Goal: Task Accomplishment & Management: Use online tool/utility

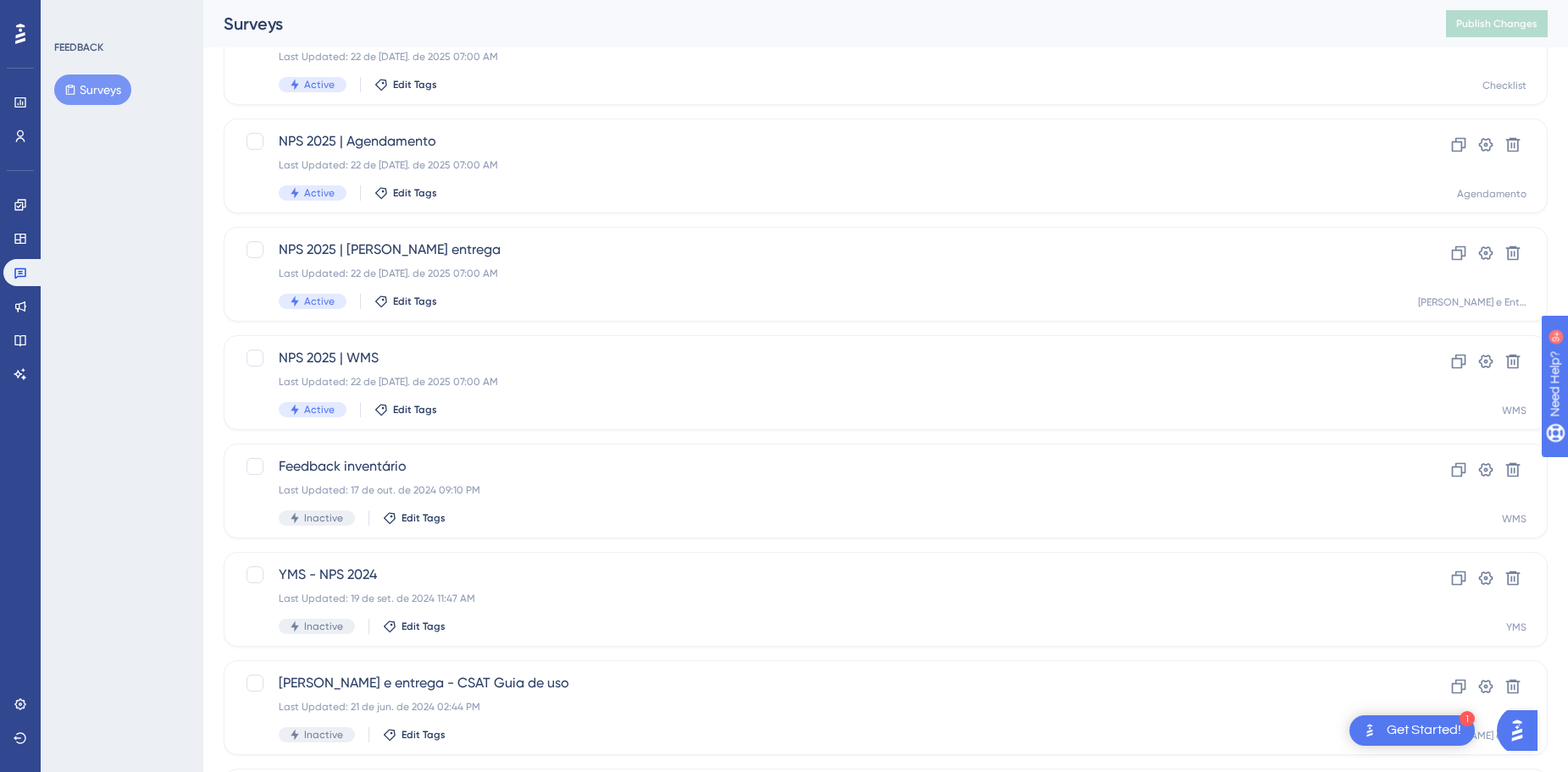
scroll to position [339, 0]
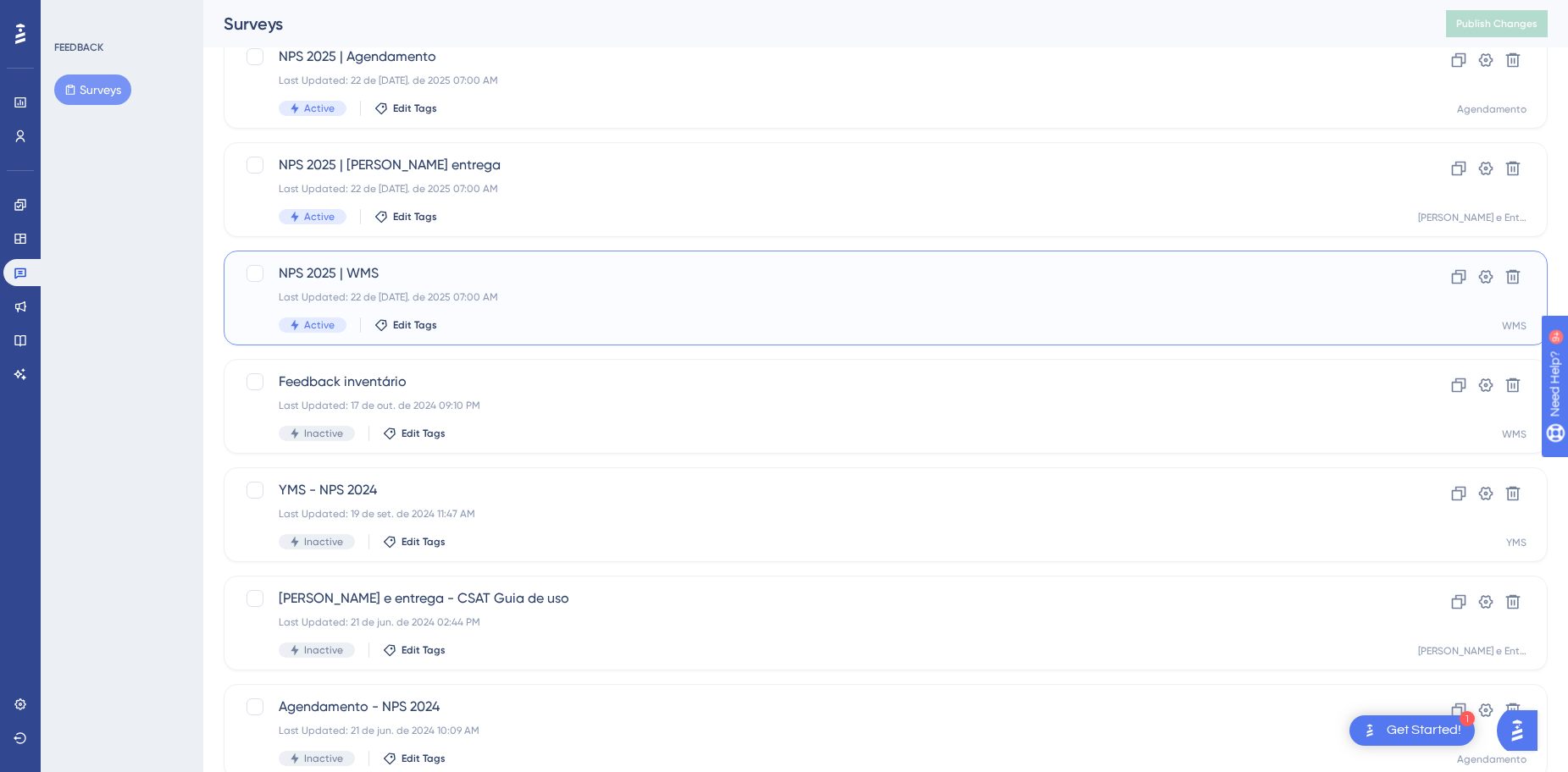
click at [553, 272] on span "NPS 2025 | WMS" at bounding box center [818, 273] width 1078 height 20
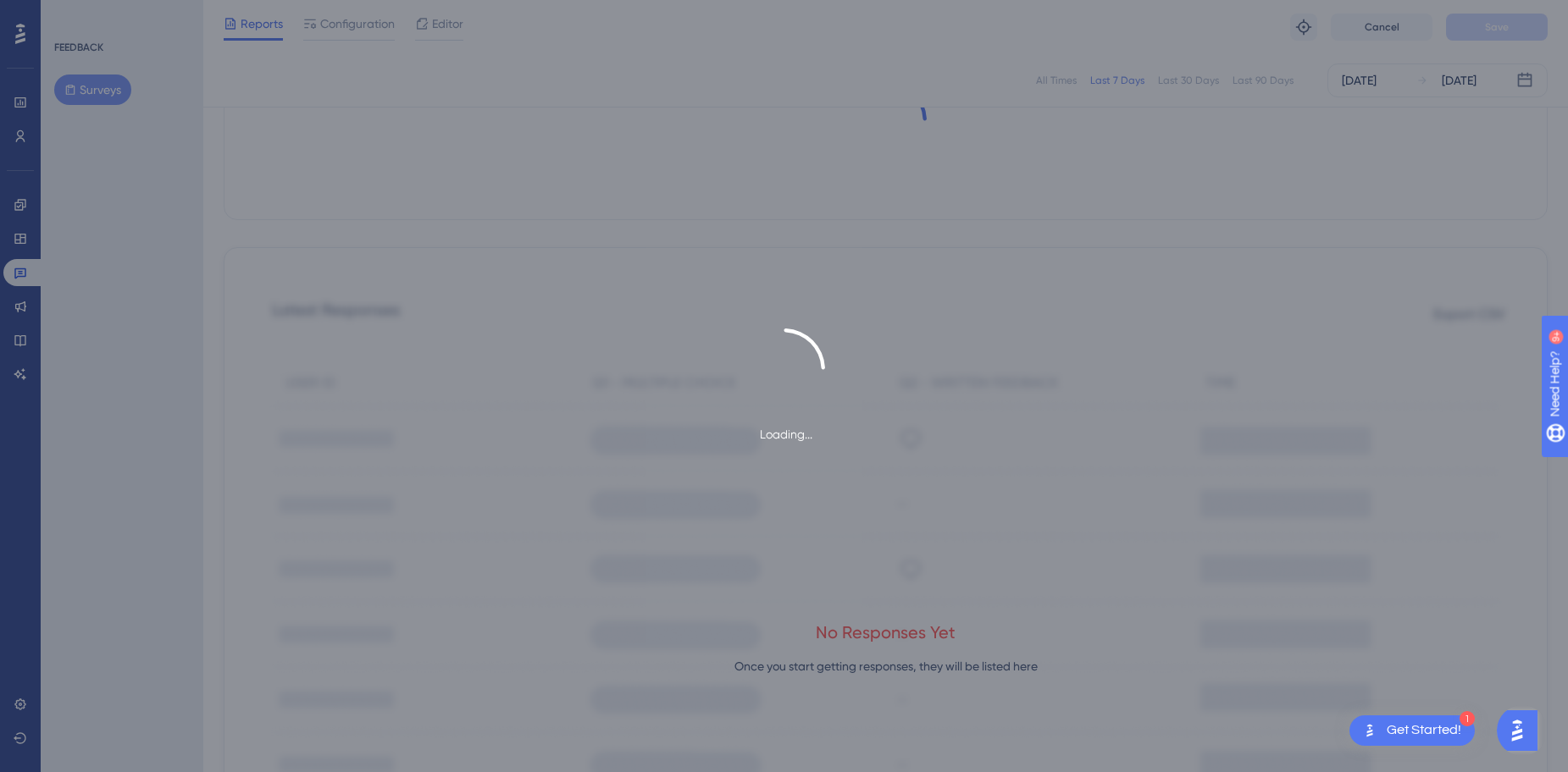
click at [553, 272] on div "Loading... All Times Last 7 Days Last 30 Days Last 90 Days [DATE] [DATE] Total …" at bounding box center [885, 453] width 1324 height 1285
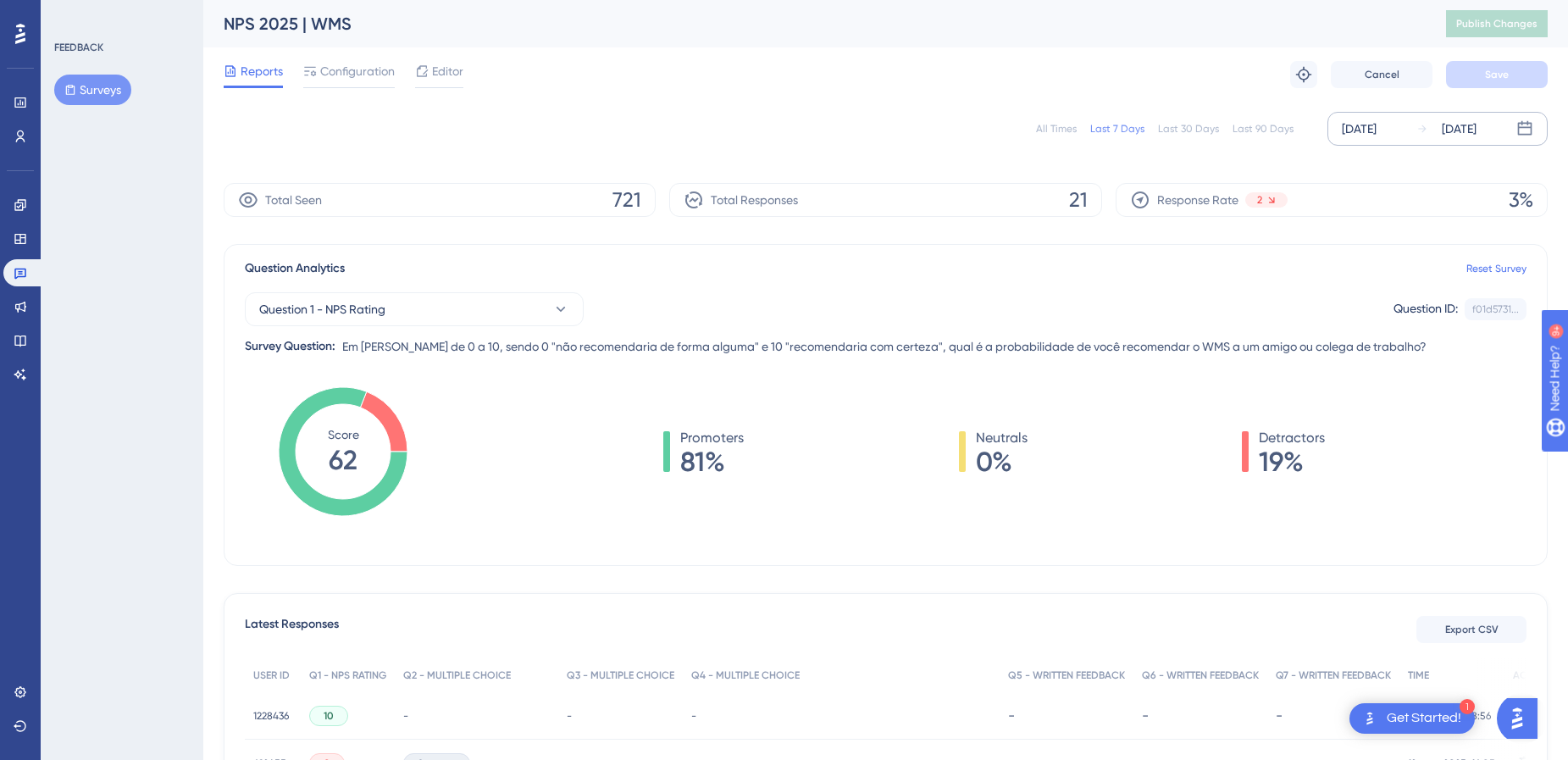
click at [1416, 125] on div "[DATE] [DATE]" at bounding box center [1436, 129] width 220 height 34
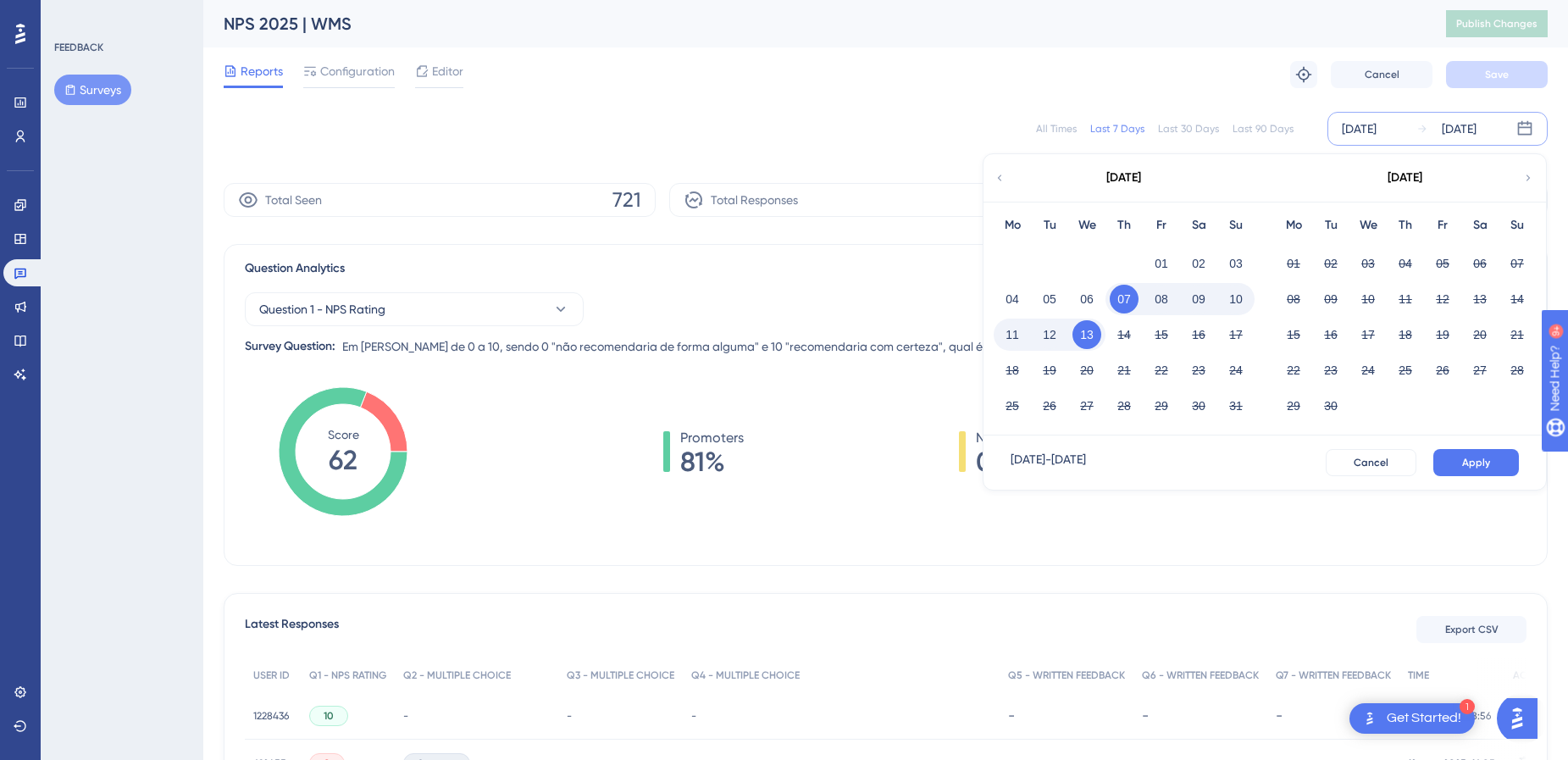
click at [995, 173] on icon at bounding box center [999, 178] width 12 height 16
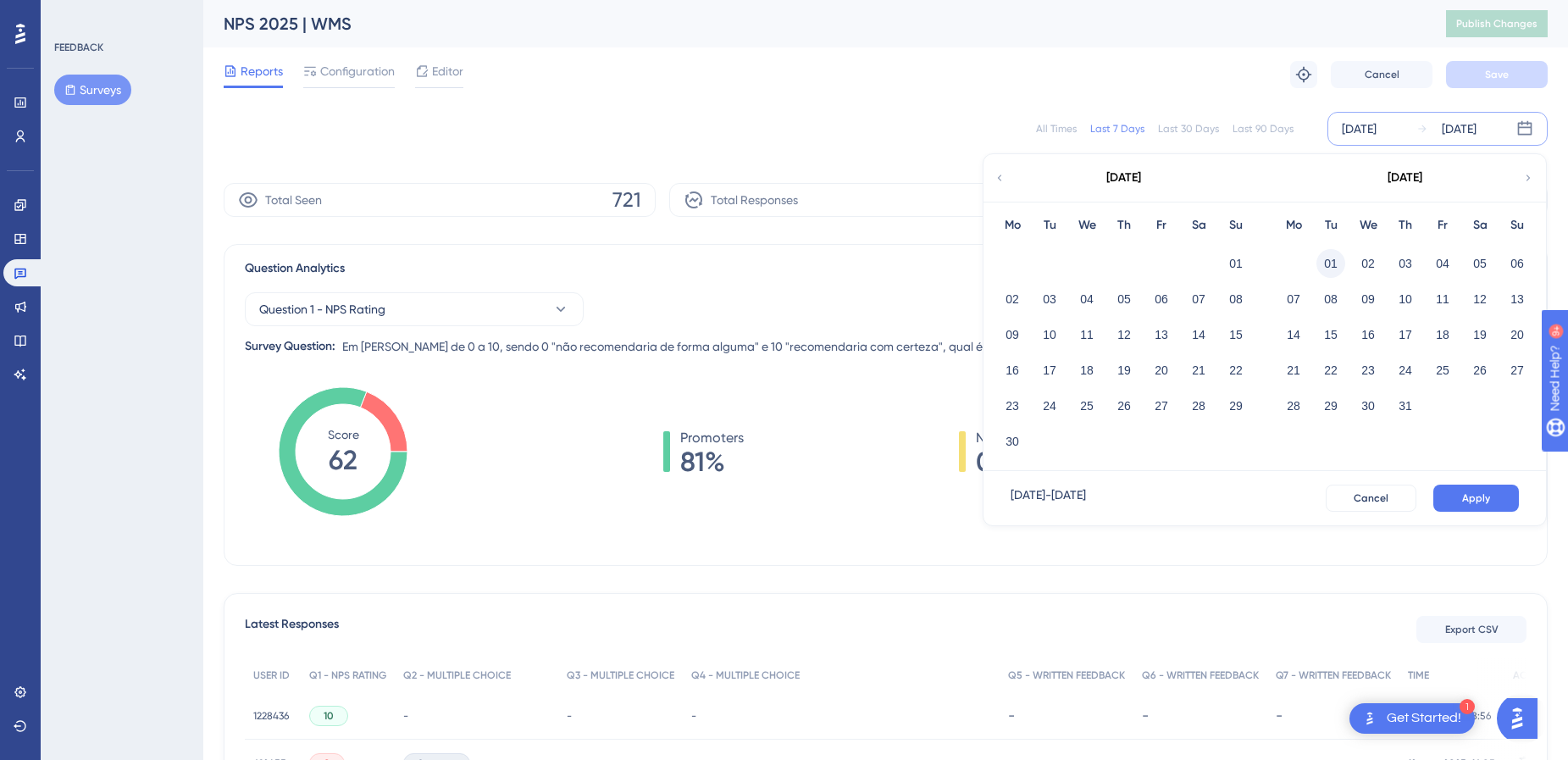
click at [1326, 257] on button "01" at bounding box center [1330, 263] width 29 height 29
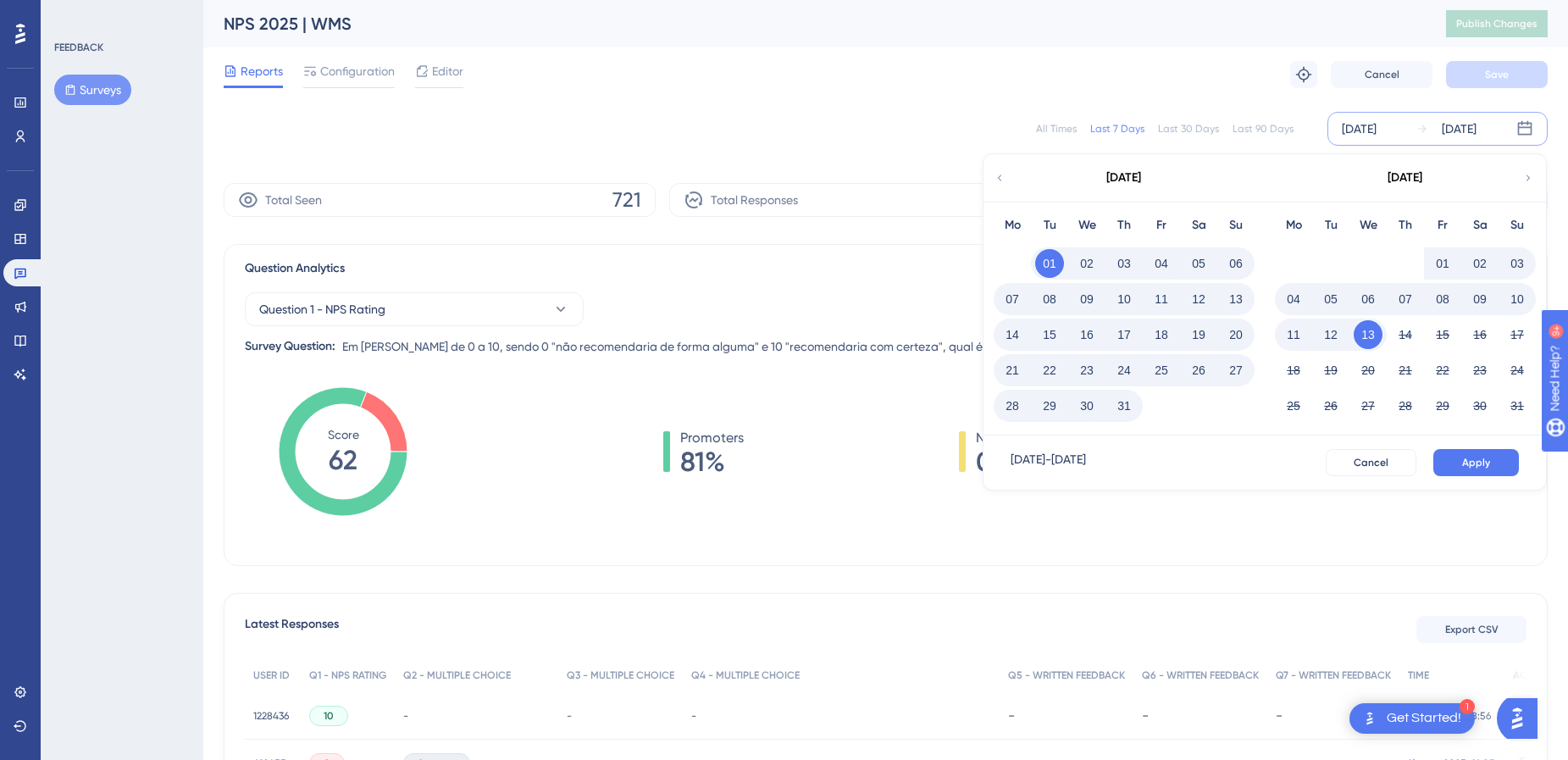
click at [1124, 408] on button "31" at bounding box center [1124, 405] width 29 height 29
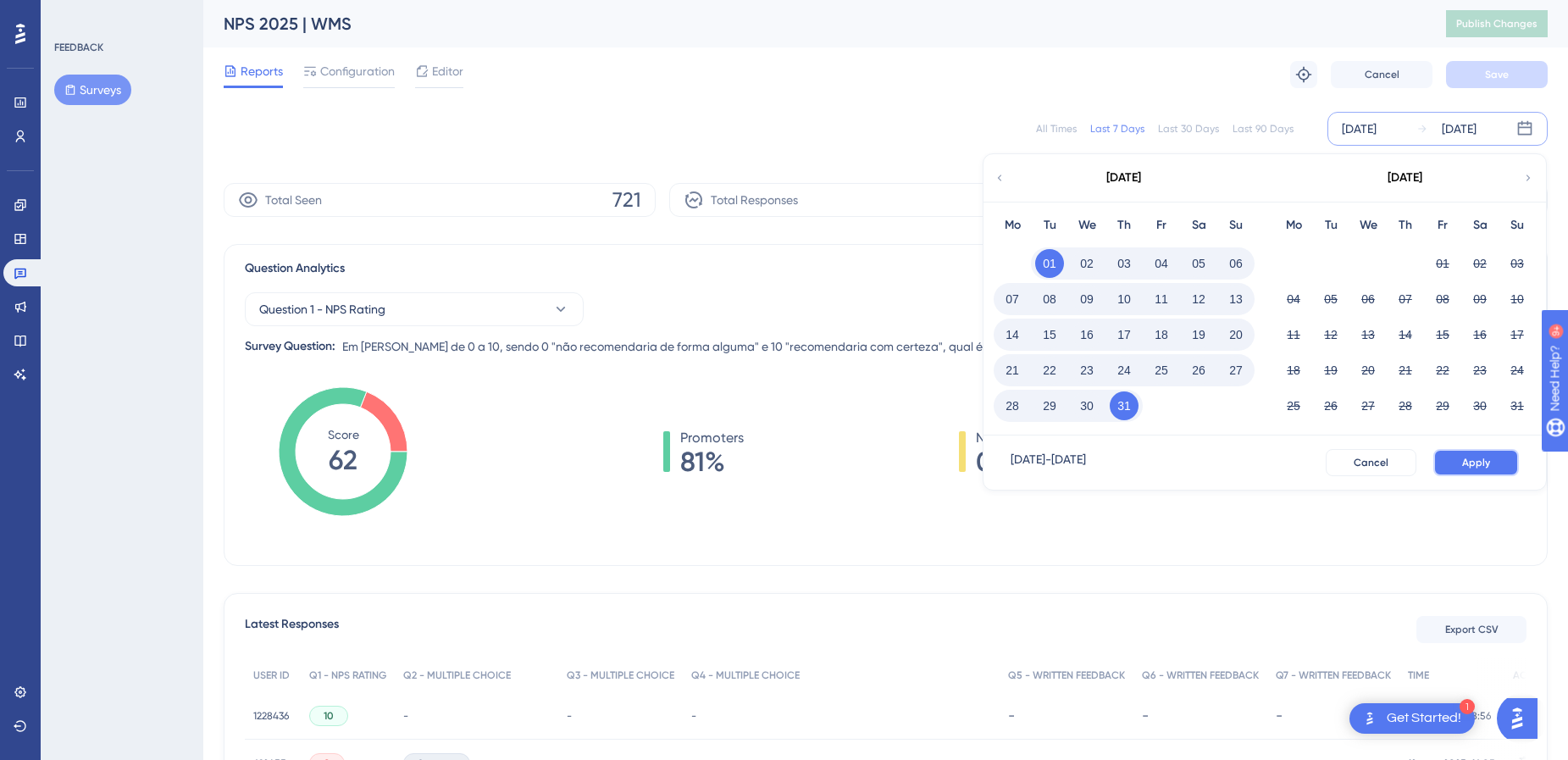
click at [1454, 458] on button "Apply" at bounding box center [1475, 462] width 86 height 27
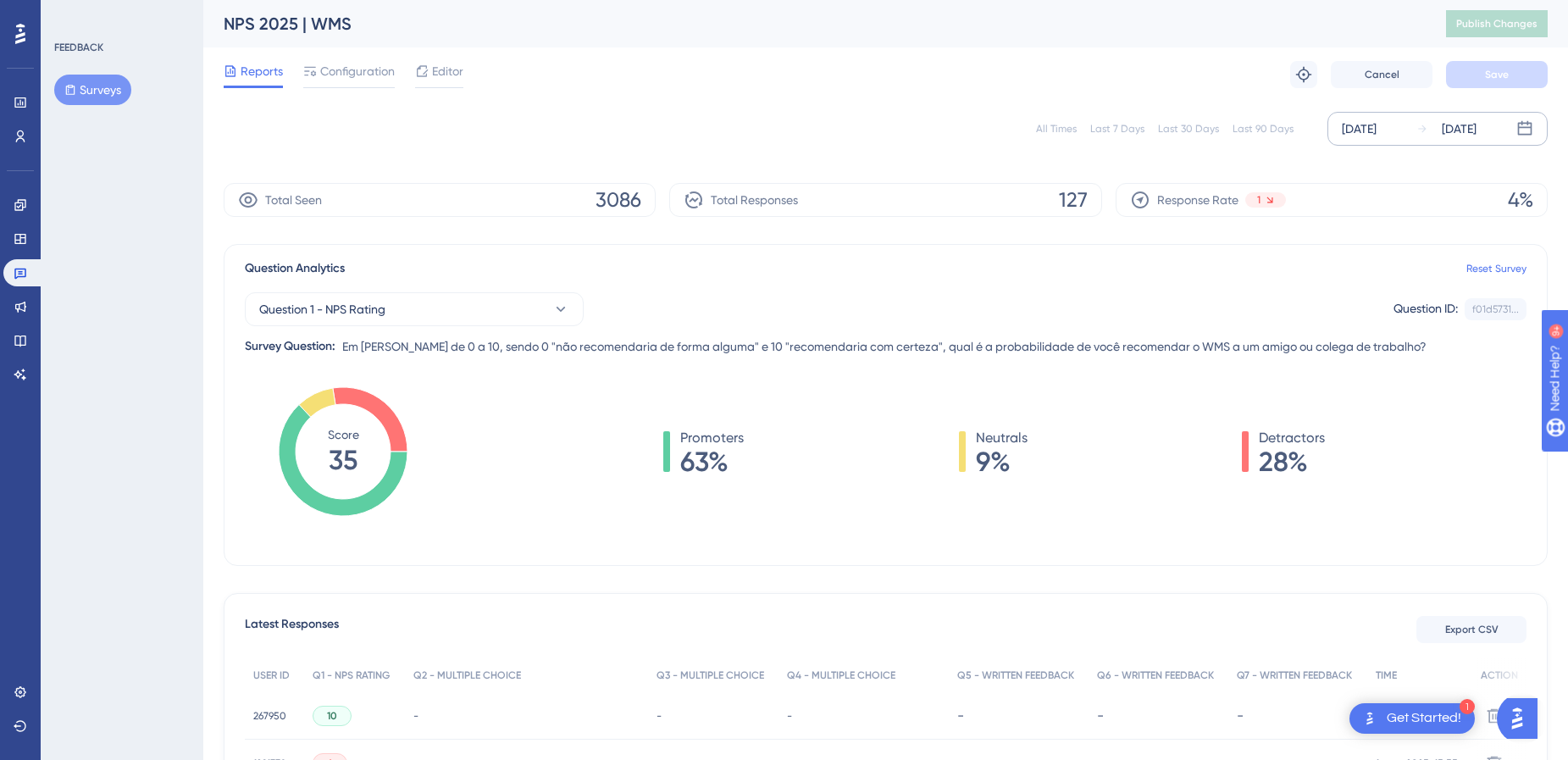
scroll to position [169, 0]
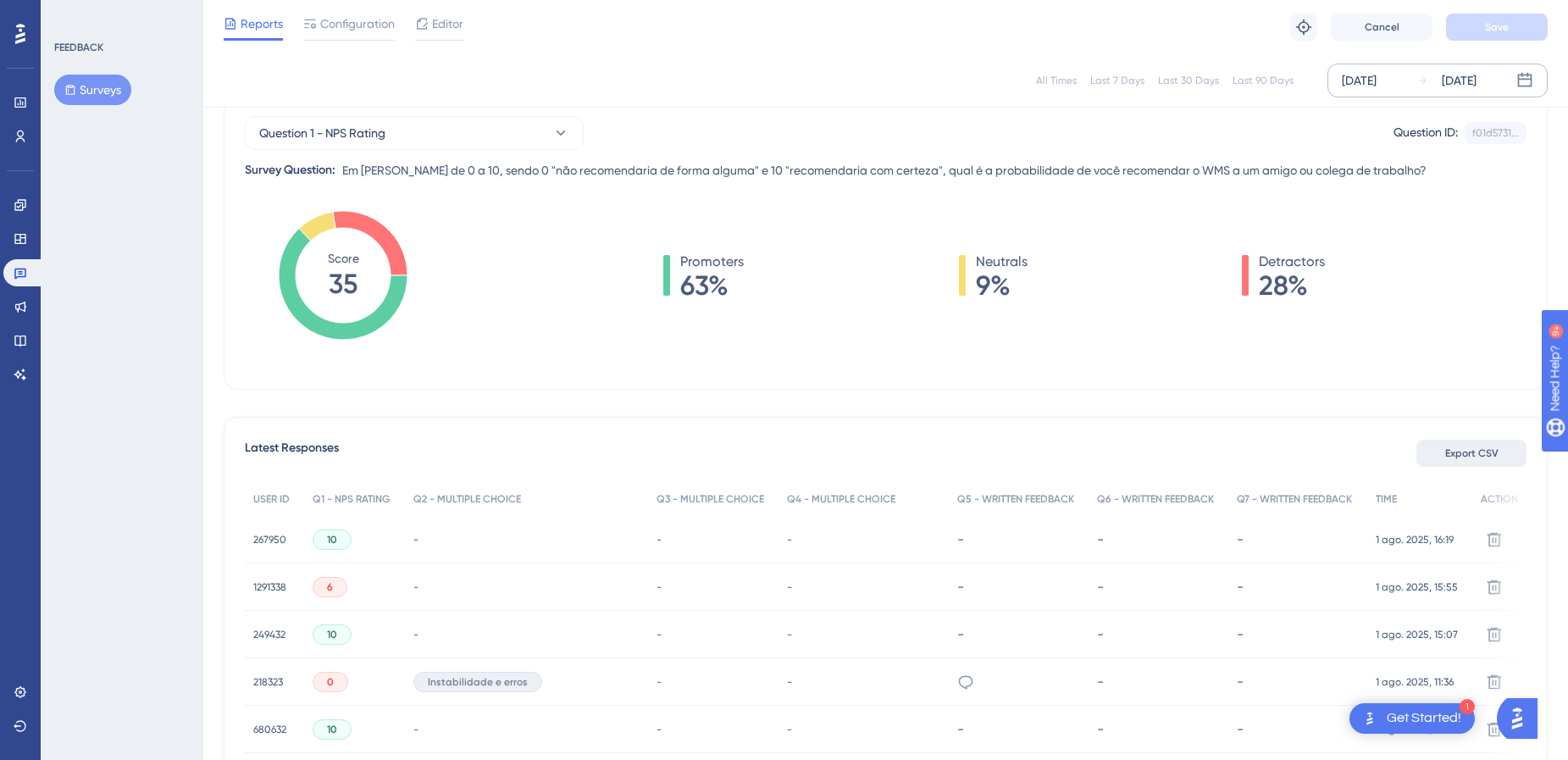
click at [1493, 456] on span "Export CSV" at bounding box center [1471, 453] width 53 height 14
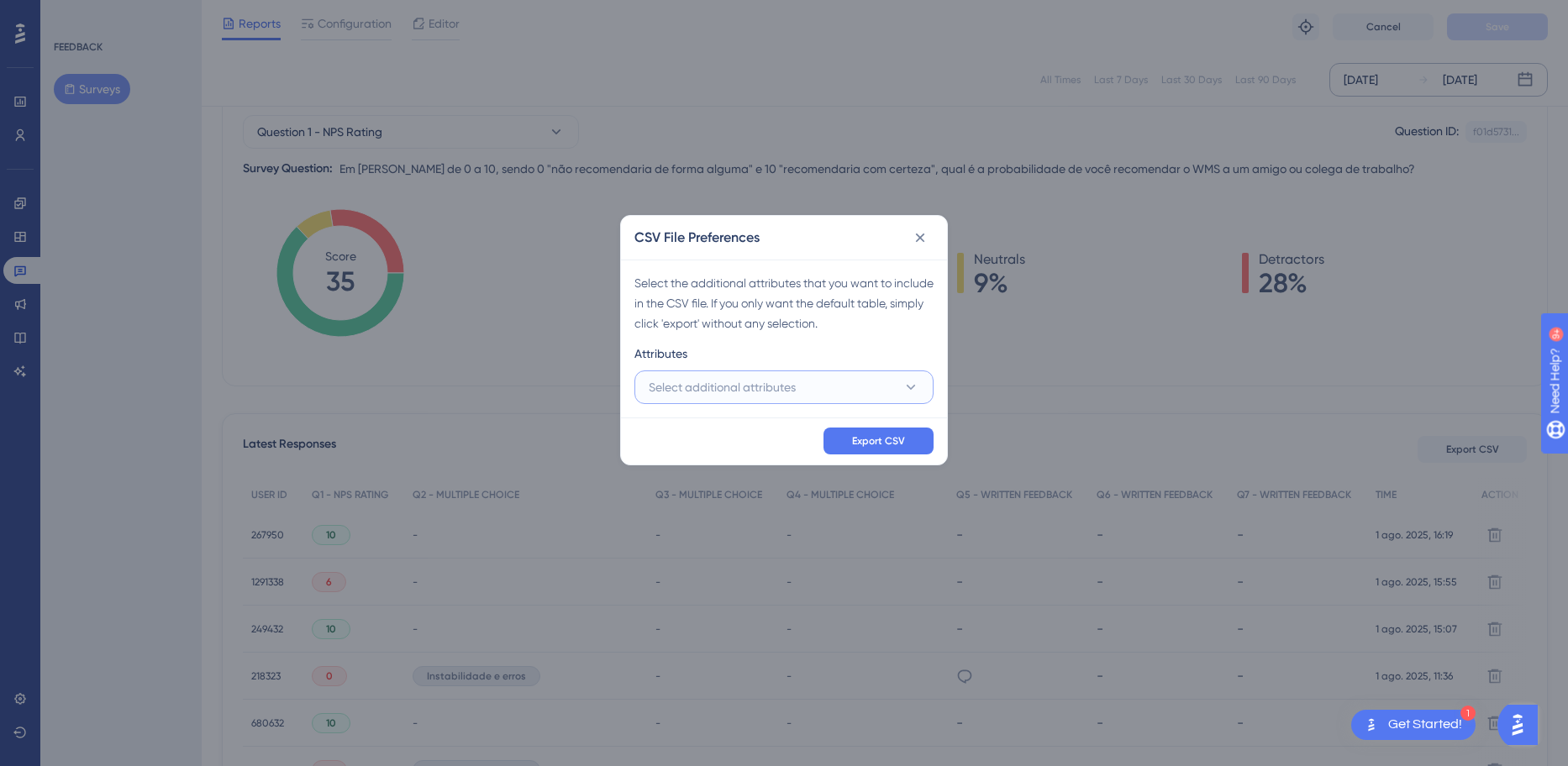
click at [823, 395] on button "Select additional attributes" at bounding box center [784, 387] width 299 height 34
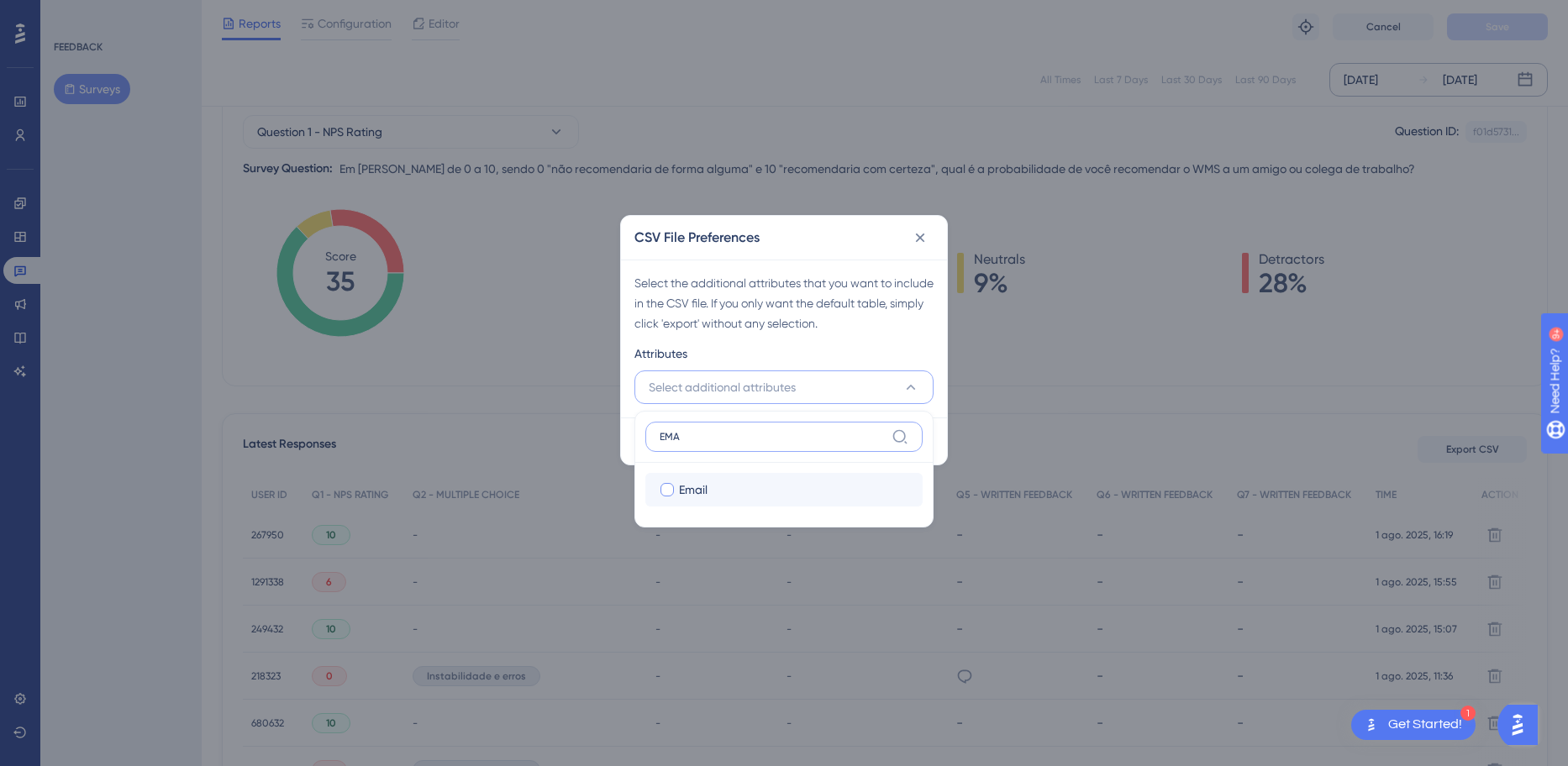
type input "EMA"
click at [715, 491] on div "Email" at bounding box center [794, 490] width 230 height 20
checkbox input "true"
click at [724, 443] on input "EMA" at bounding box center [772, 436] width 225 height 14
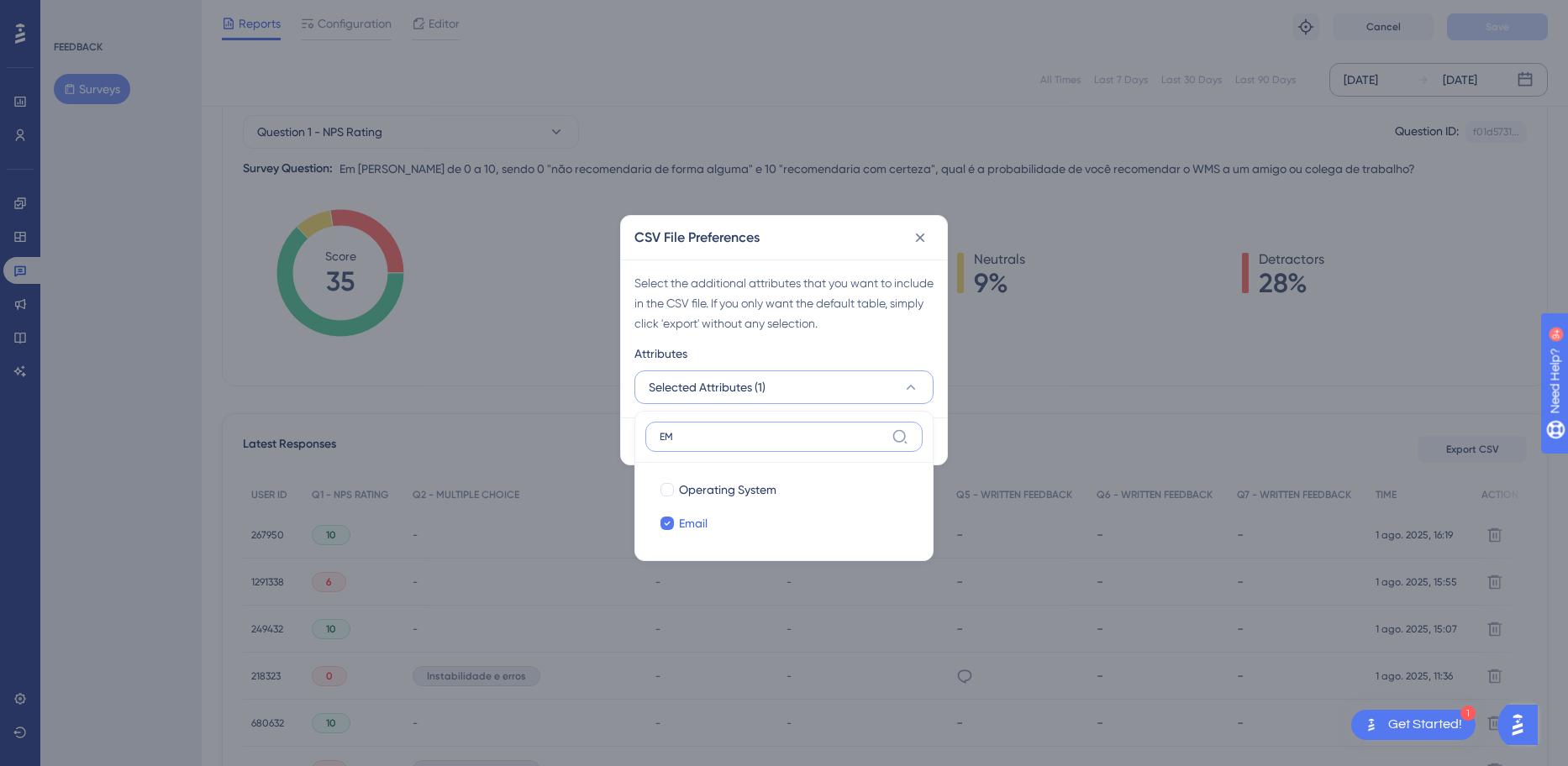
type input "E"
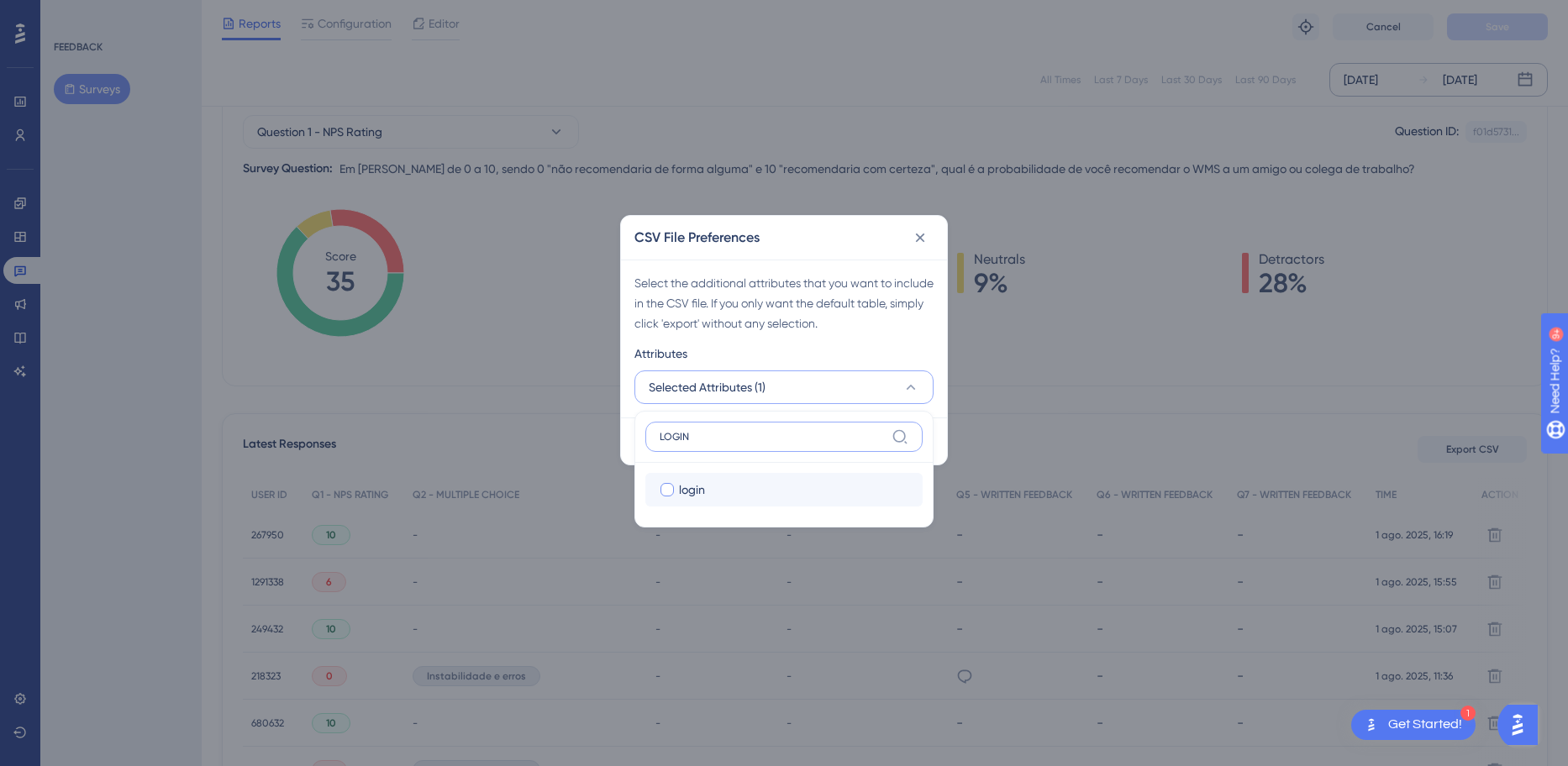
type input "LOGIN"
click at [758, 485] on div "login" at bounding box center [794, 490] width 230 height 20
checkbox input "true"
click at [747, 435] on input "LOGIN" at bounding box center [772, 436] width 225 height 14
drag, startPoint x: 745, startPoint y: 435, endPoint x: 487, endPoint y: 434, distance: 258.0
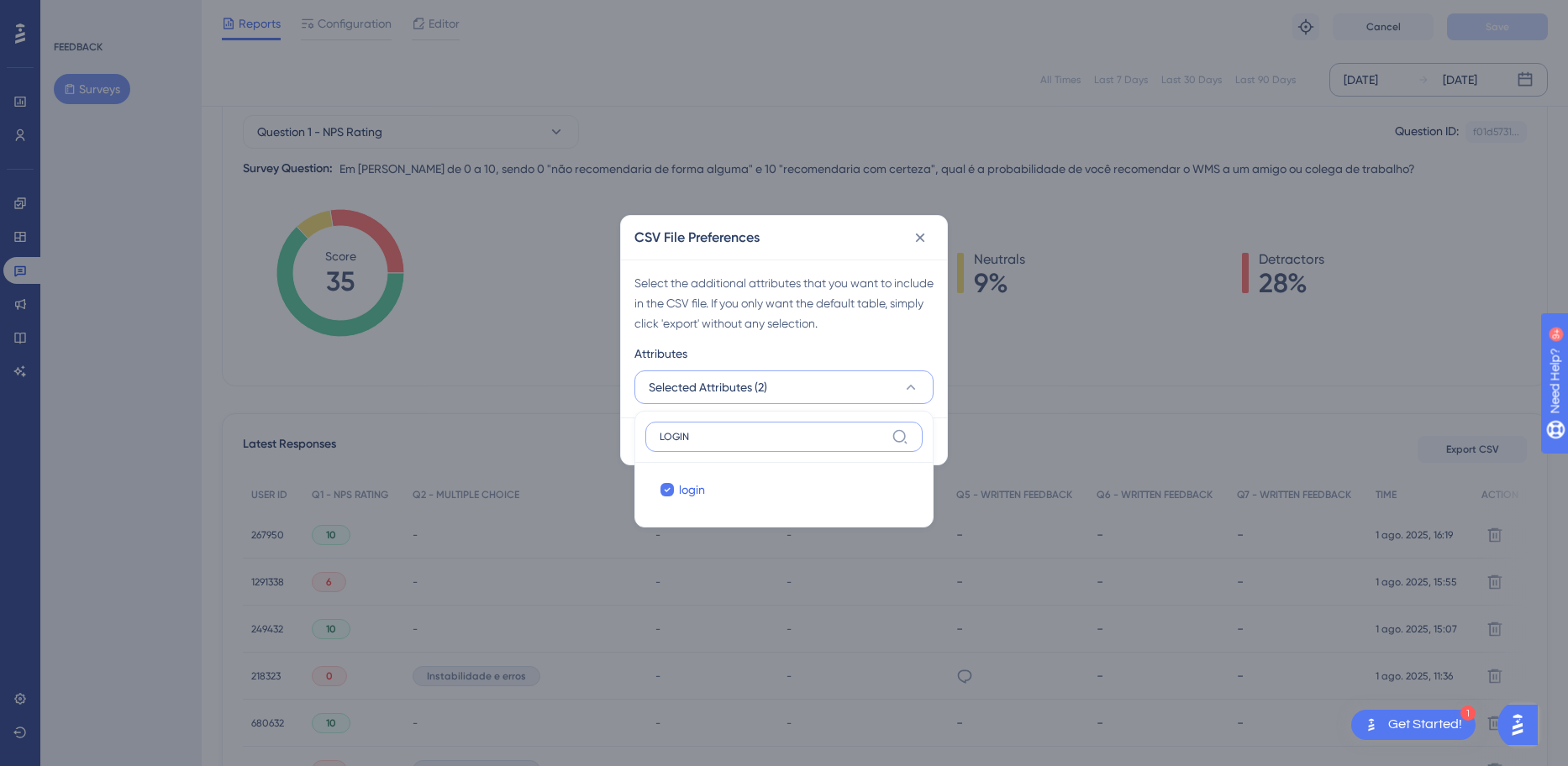
click at [487, 434] on div "CSV File Preferences Select the additional attributes that you want to include …" at bounding box center [784, 383] width 1568 height 766
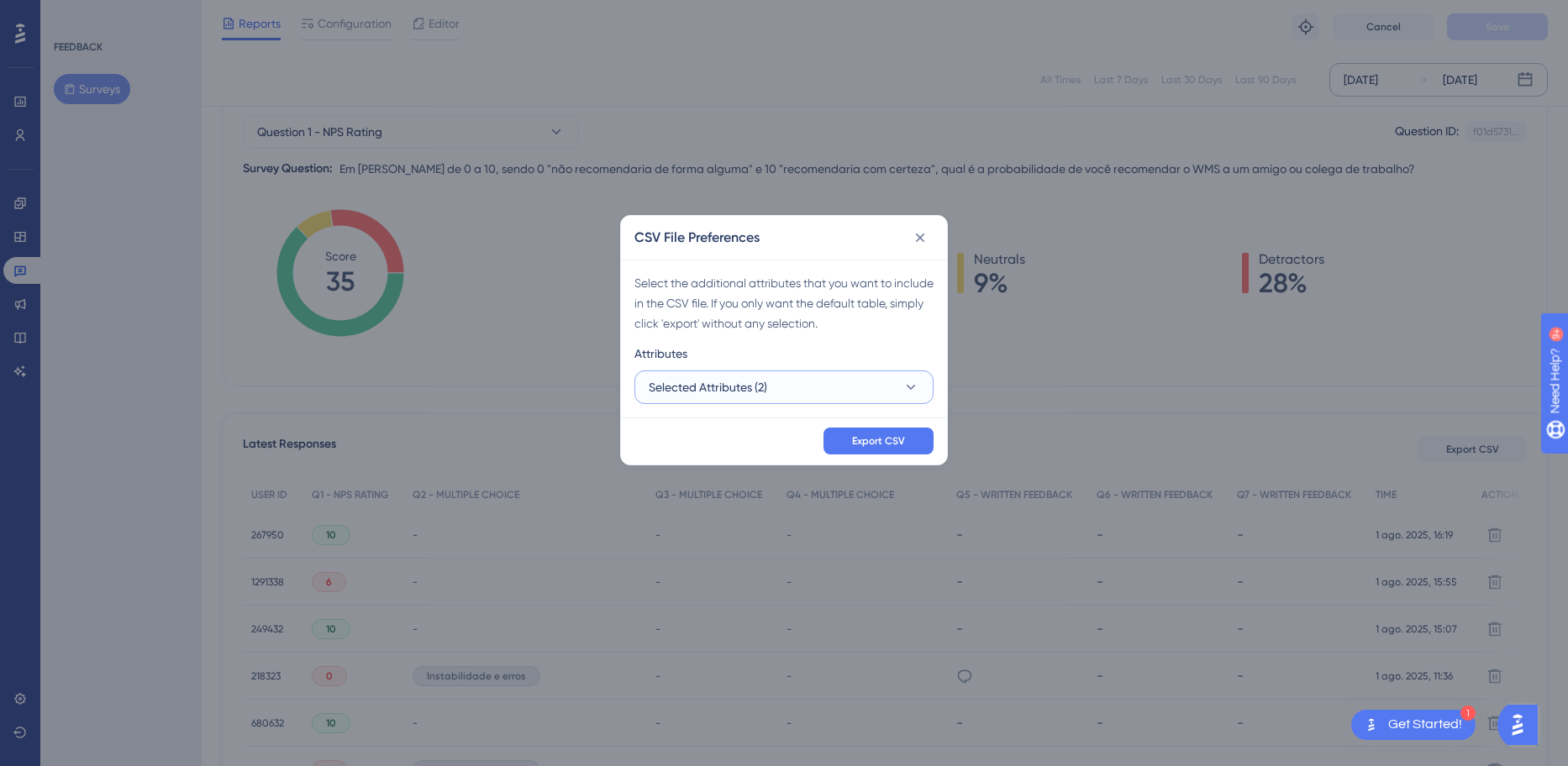
click at [835, 390] on button "Selected Attributes (2)" at bounding box center [784, 387] width 299 height 34
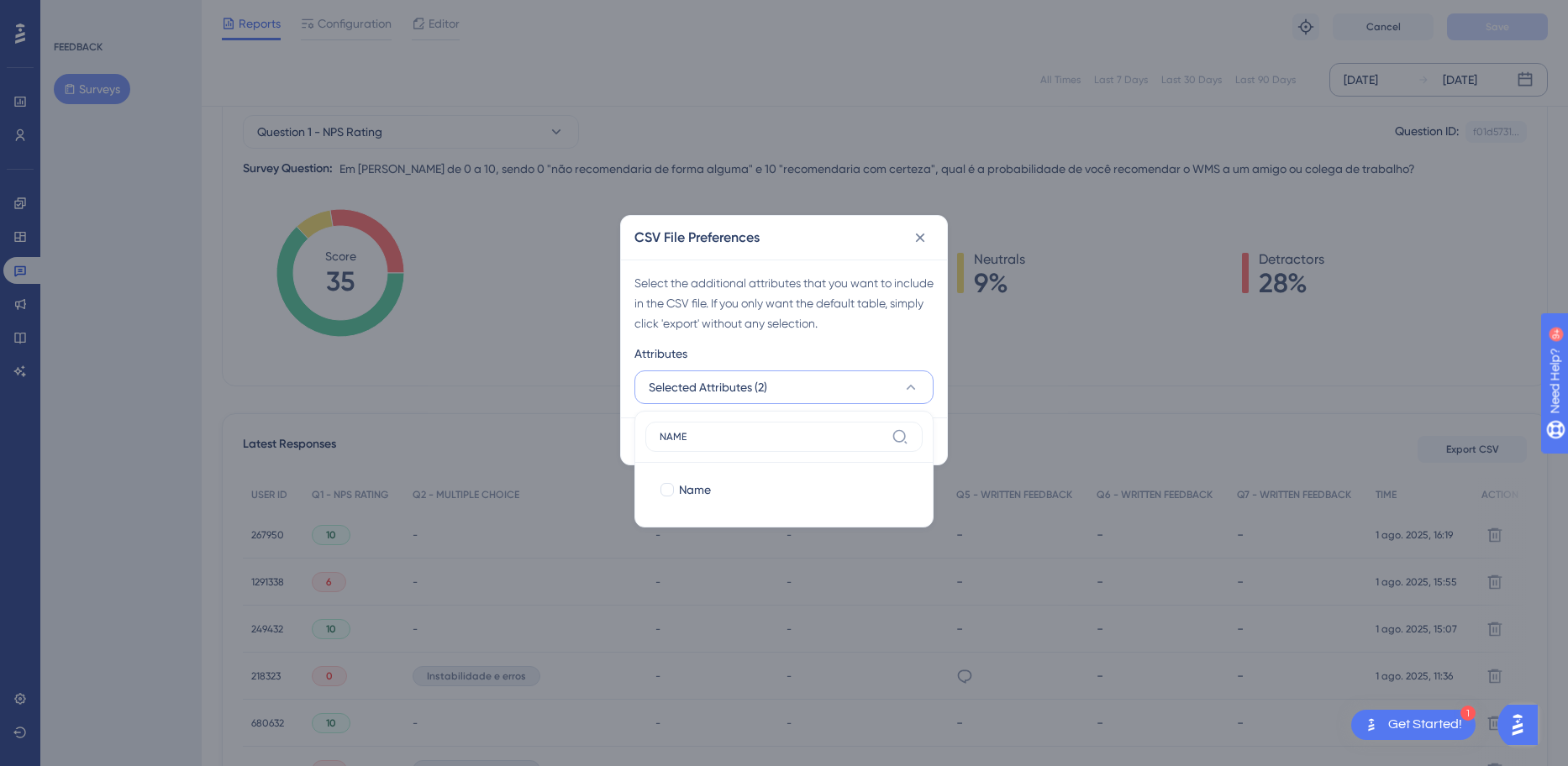
type input "NAME"
click at [752, 495] on div "Name" at bounding box center [794, 490] width 230 height 20
checkbox input "true"
click at [734, 427] on label "NAME" at bounding box center [784, 436] width 277 height 30
click at [734, 430] on input "NAME" at bounding box center [772, 436] width 225 height 14
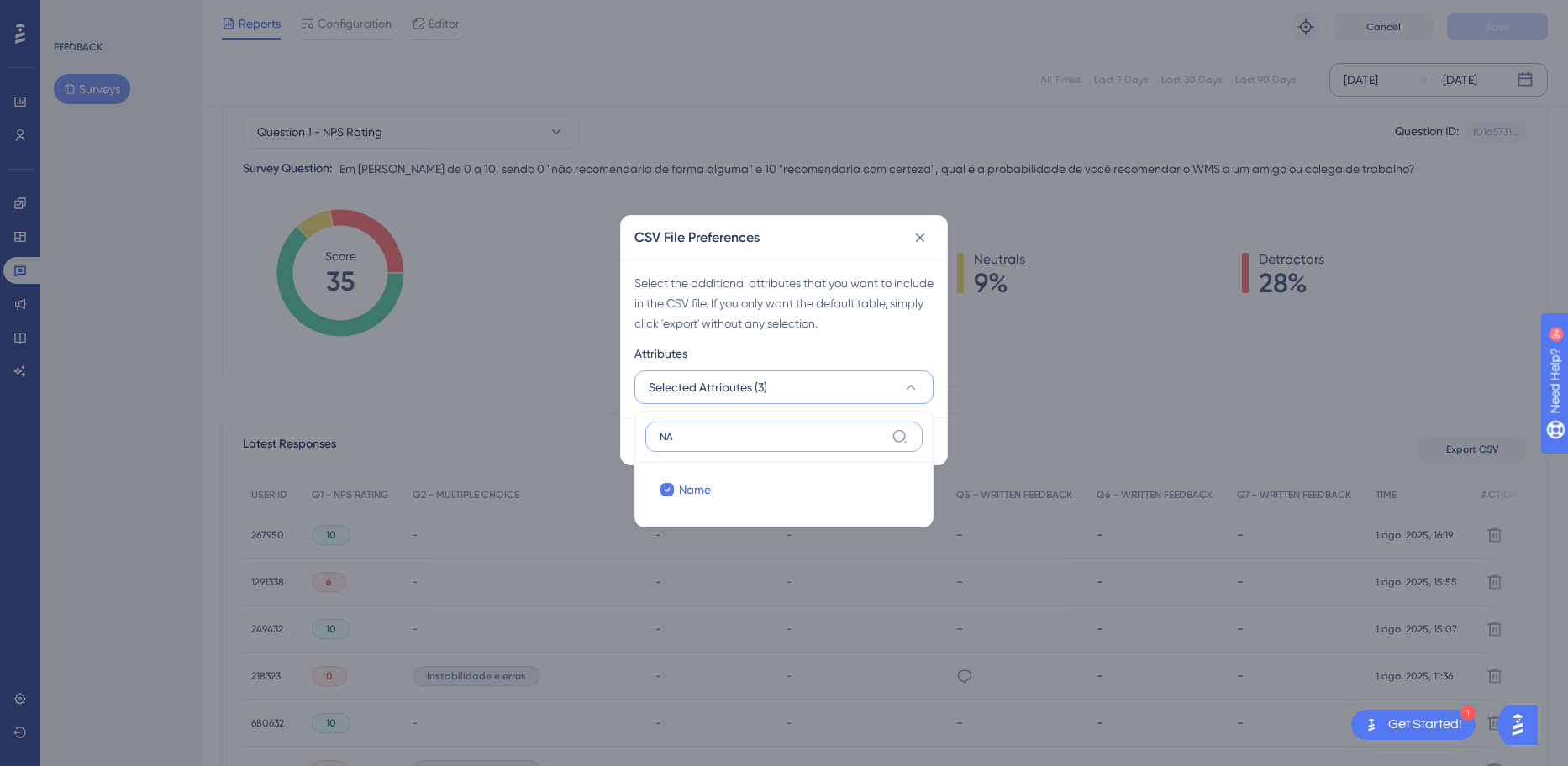
type input "N"
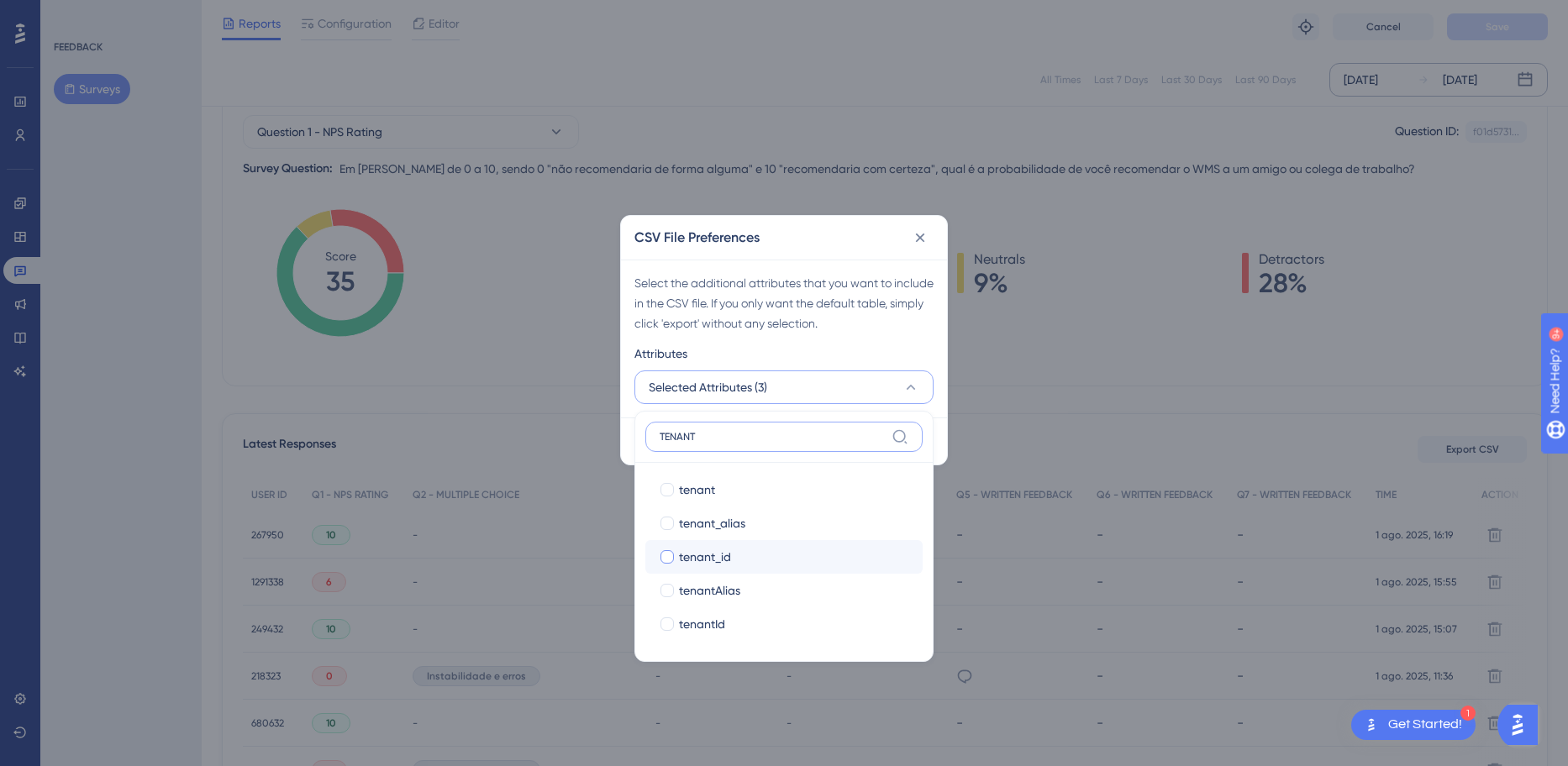
type input "TENANT"
click at [781, 549] on div "tenant_id" at bounding box center [794, 557] width 230 height 20
checkbox input "true"
click at [800, 423] on label "TENANT" at bounding box center [784, 436] width 277 height 30
click at [800, 430] on input "TENANT" at bounding box center [772, 436] width 225 height 14
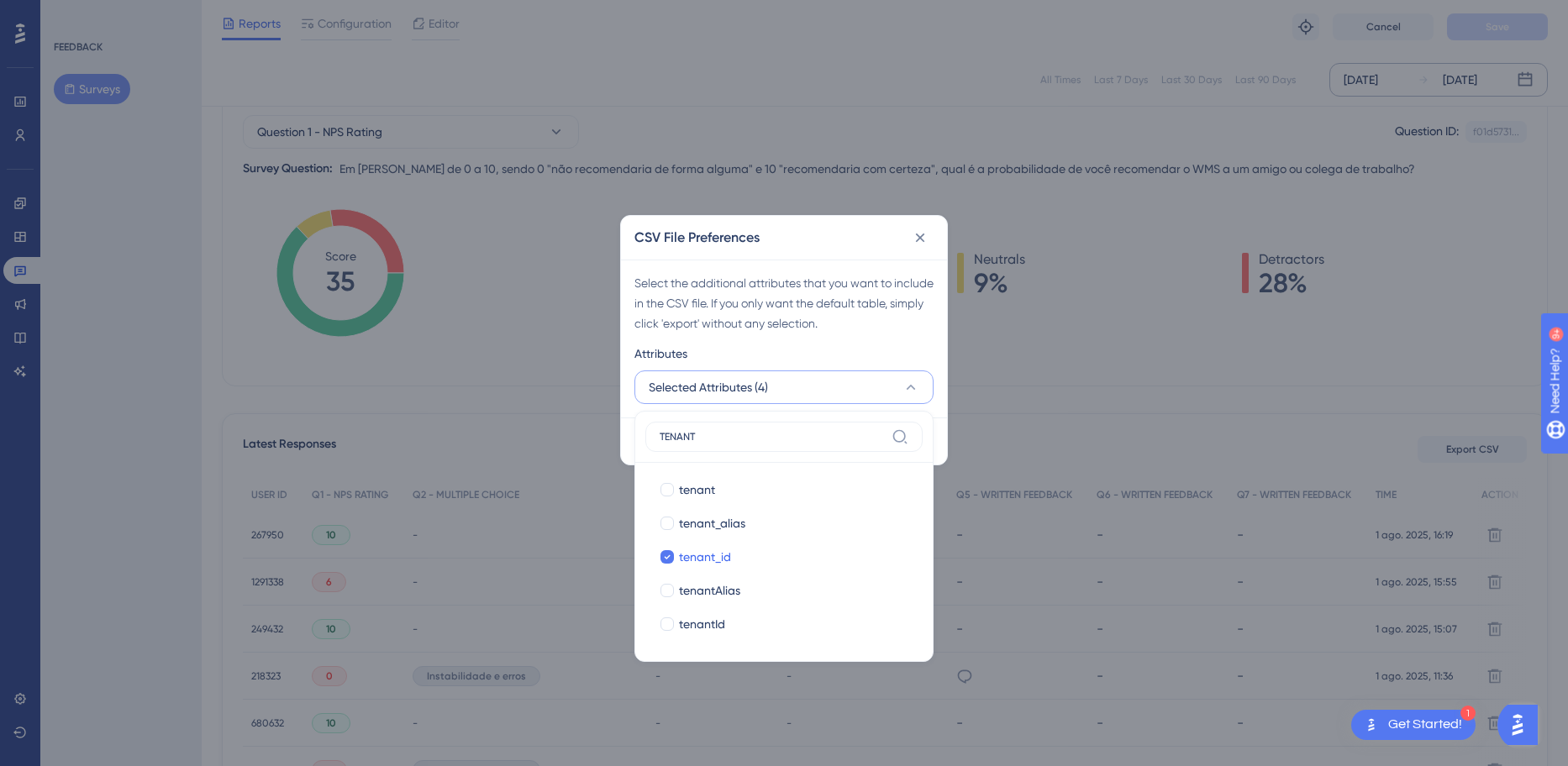
click at [852, 389] on button "Selected Attributes (4)" at bounding box center [784, 387] width 299 height 34
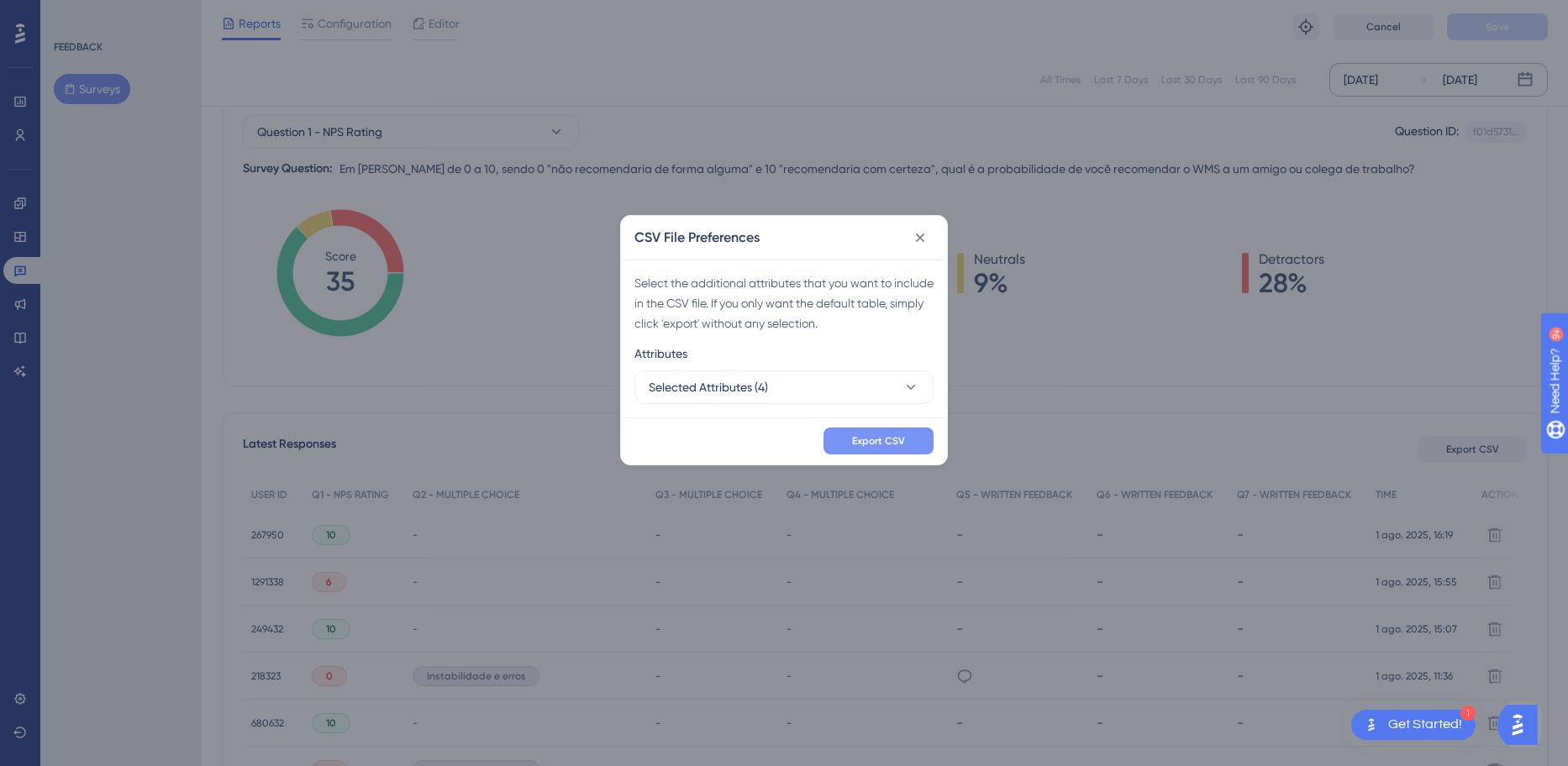
click at [900, 446] on span "Export CSV" at bounding box center [878, 441] width 53 height 14
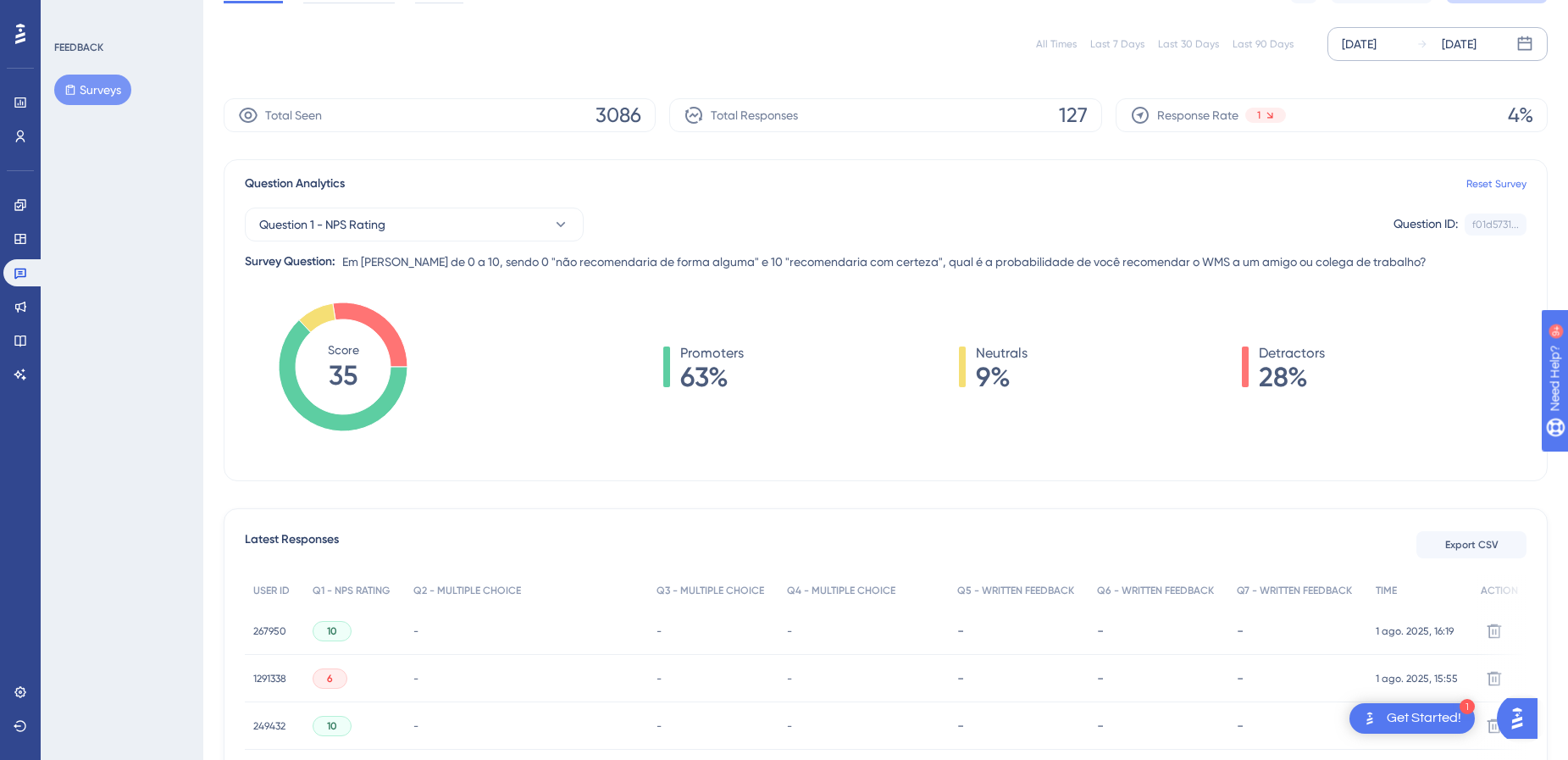
scroll to position [0, 0]
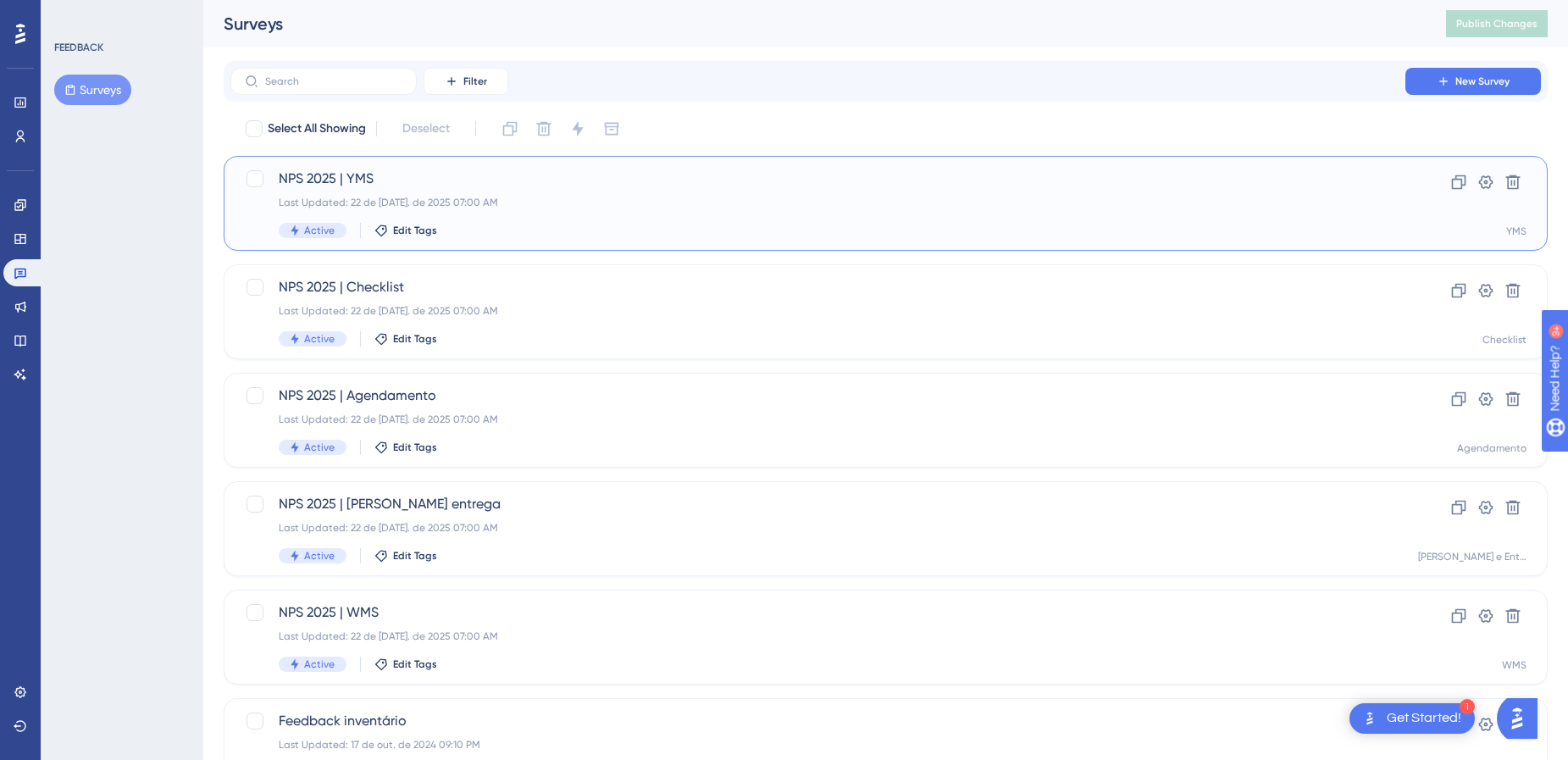
click at [807, 216] on div "NPS 2025 | YMS Last Updated: 22 de [DATE]. de 2025 07:00 AM Active Edit Tags" at bounding box center [818, 202] width 1078 height 69
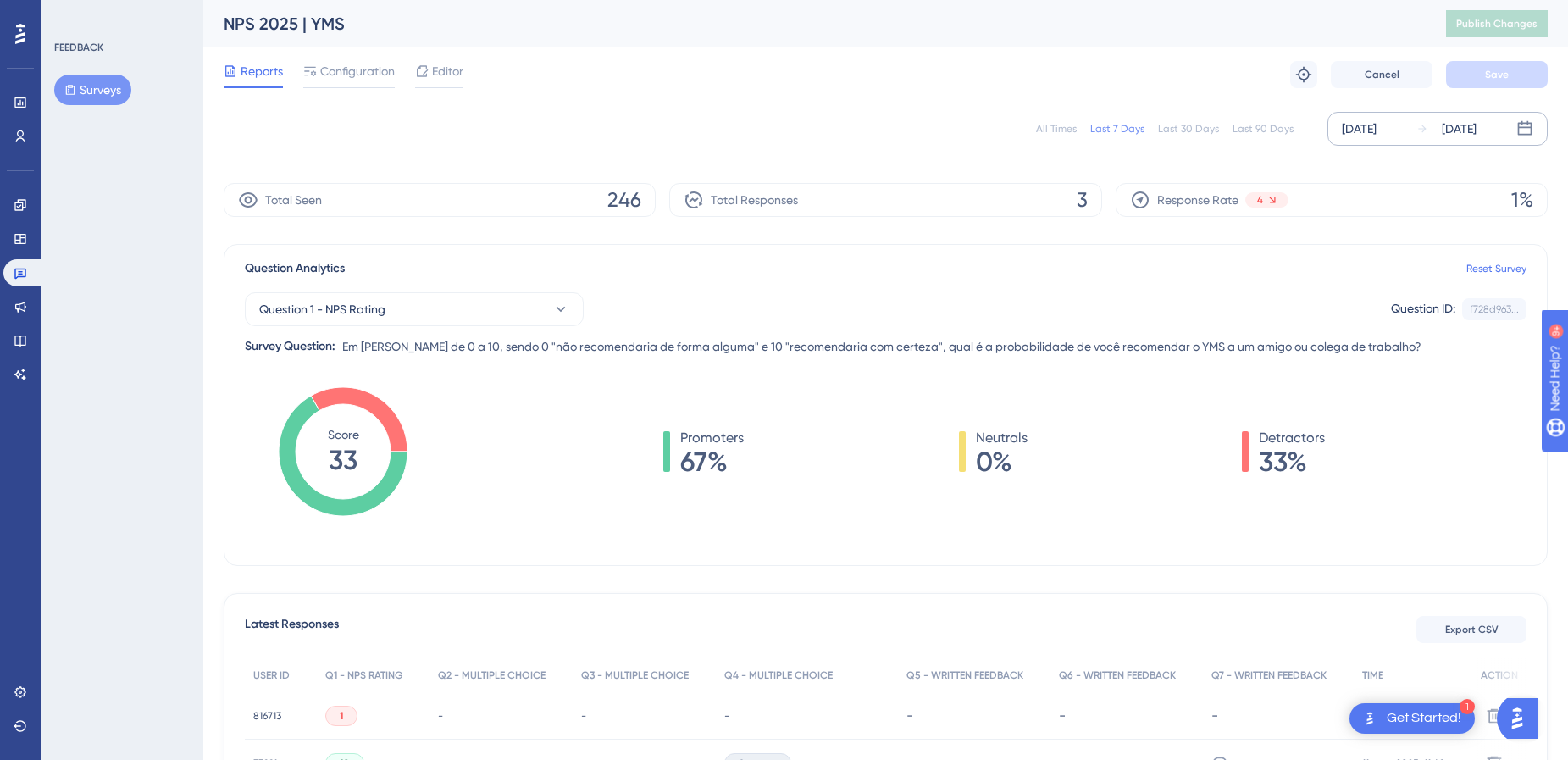
click at [1377, 121] on div "[DATE]" at bounding box center [1359, 129] width 35 height 20
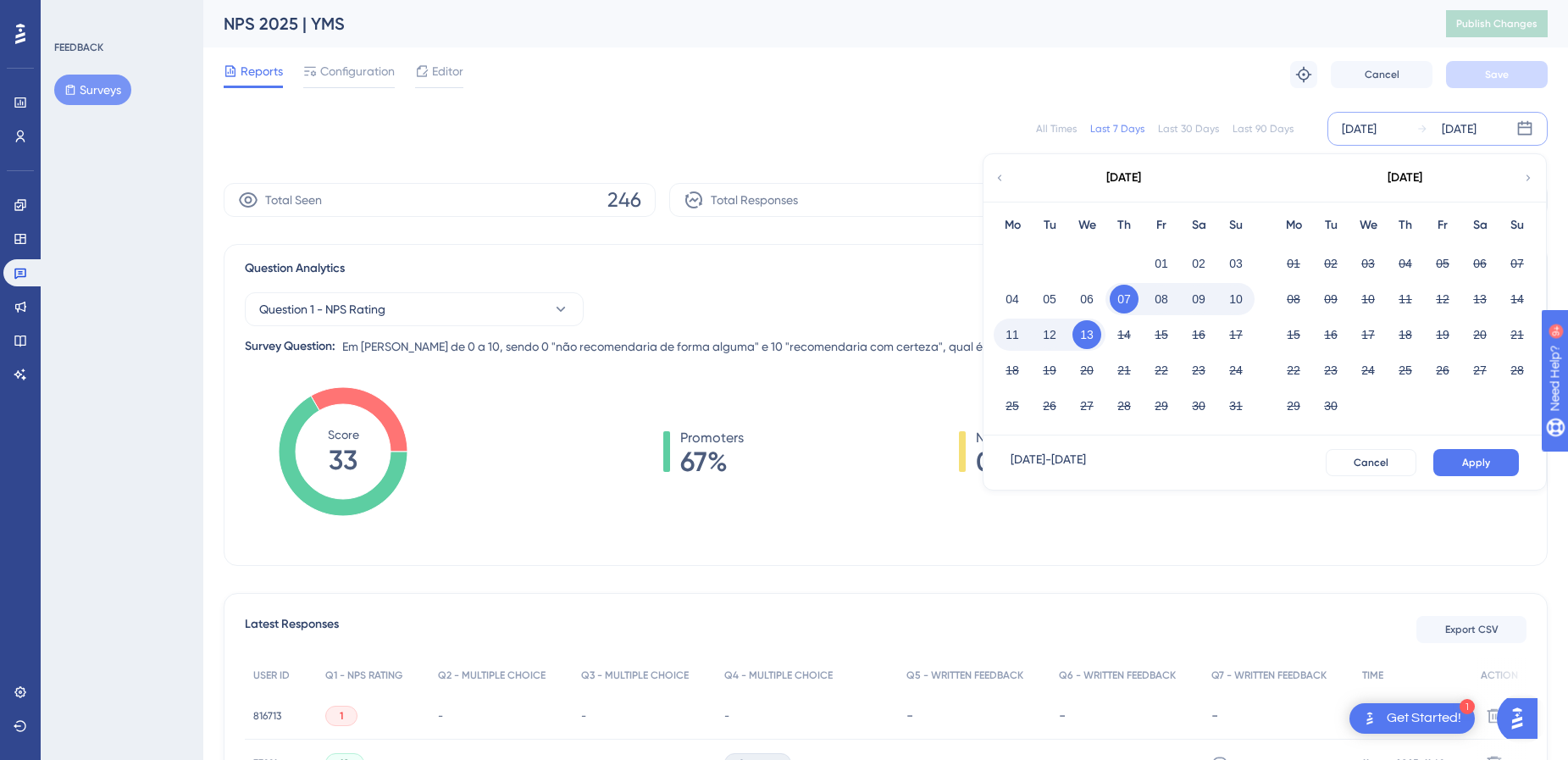
click at [993, 188] on div "[DATE]" at bounding box center [1124, 178] width 280 height 48
click at [1006, 176] on div "[DATE]" at bounding box center [1124, 178] width 280 height 48
click at [1002, 183] on icon at bounding box center [999, 178] width 12 height 16
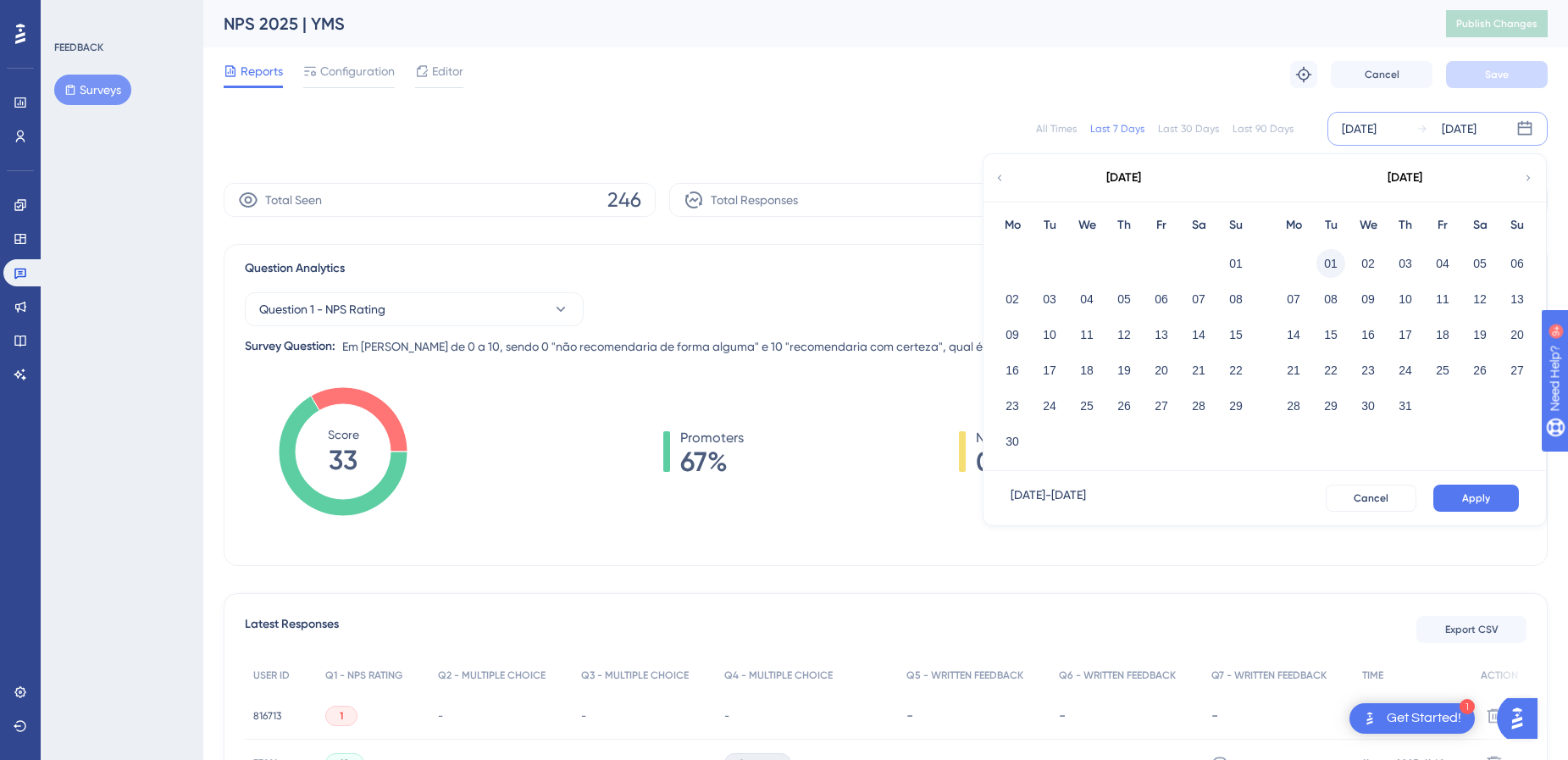
click at [1321, 270] on button "01" at bounding box center [1330, 263] width 29 height 29
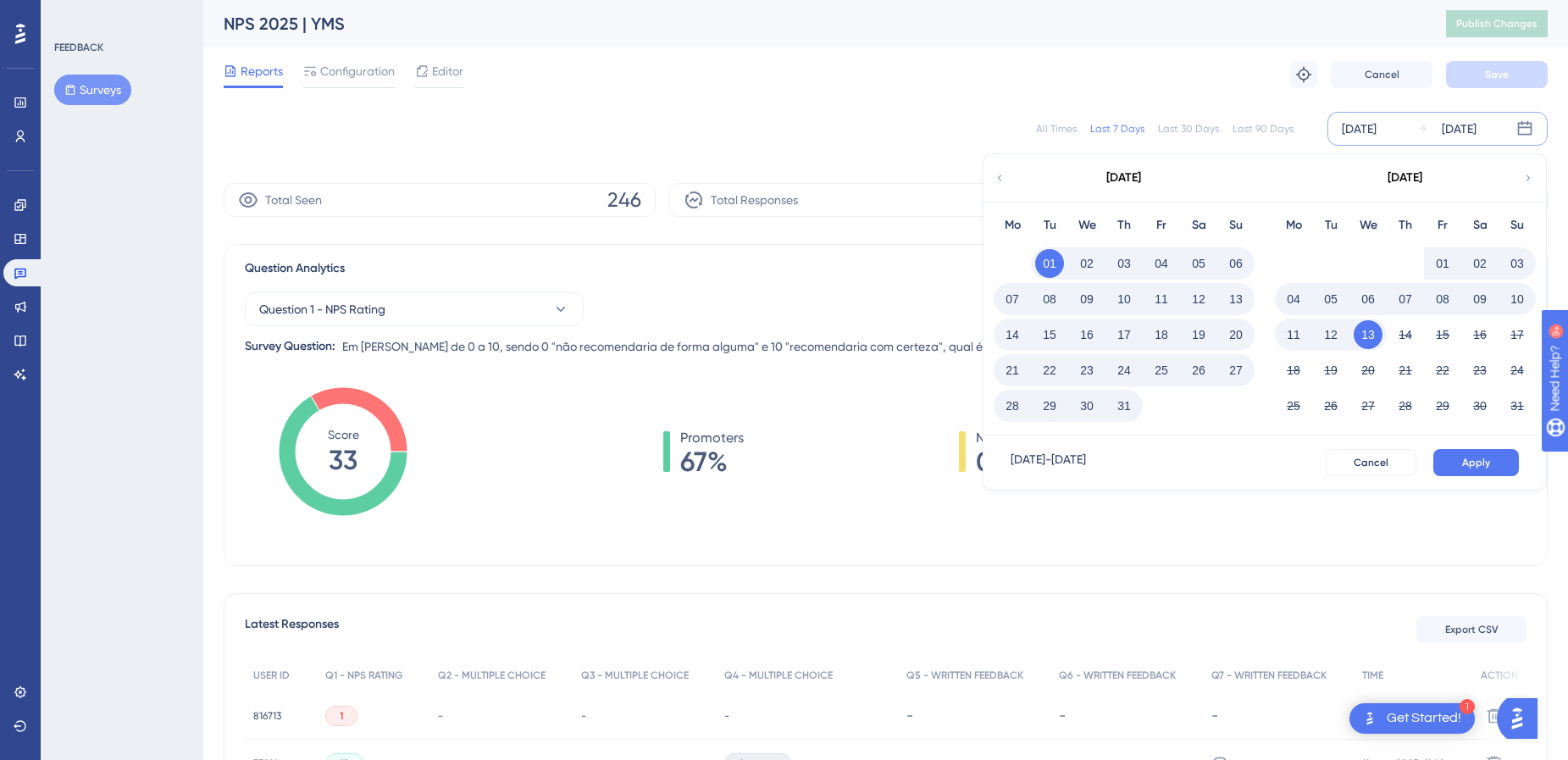
click at [1128, 410] on button "31" at bounding box center [1124, 405] width 29 height 29
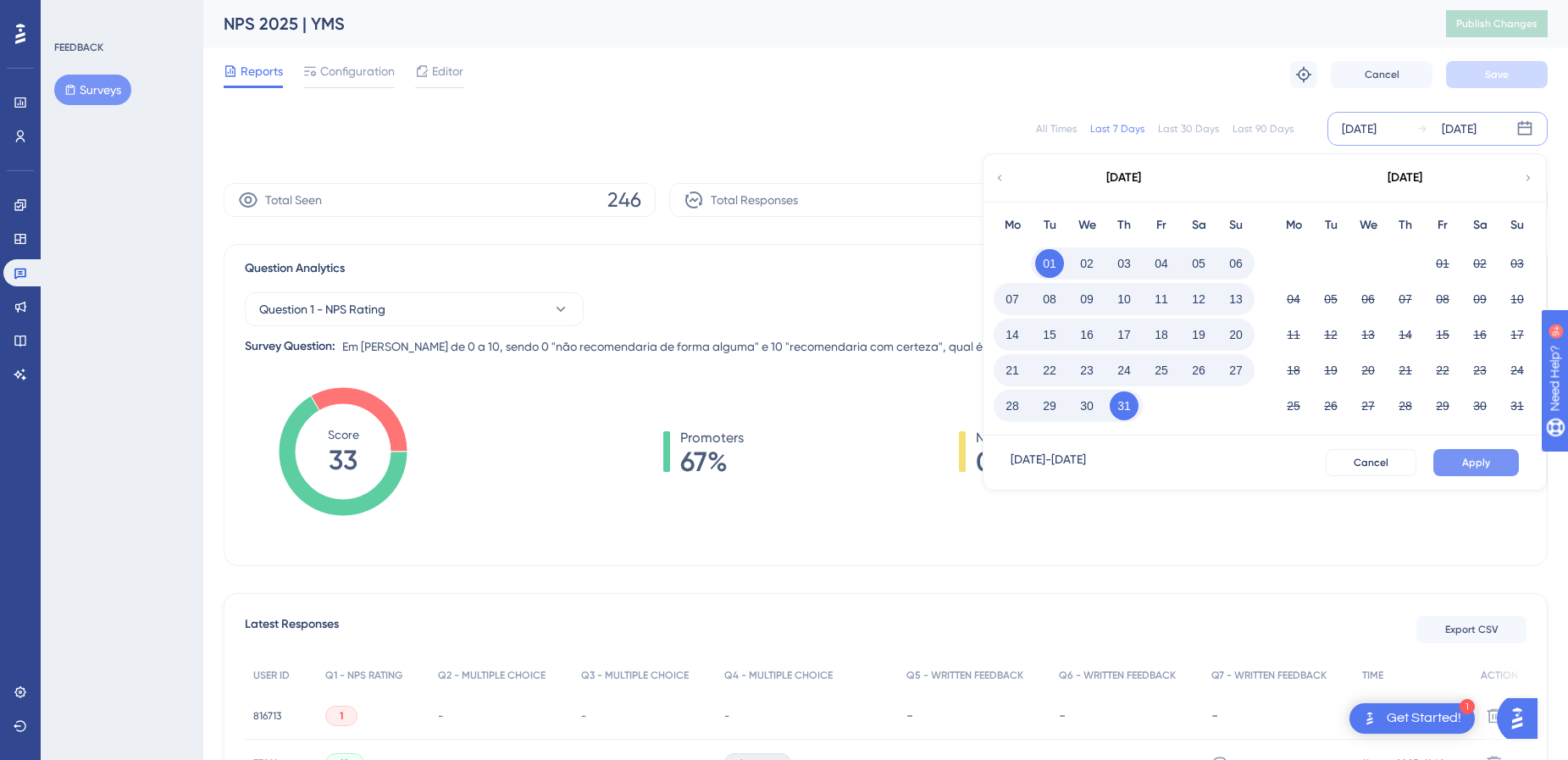
click at [1485, 470] on button "Apply" at bounding box center [1475, 462] width 86 height 27
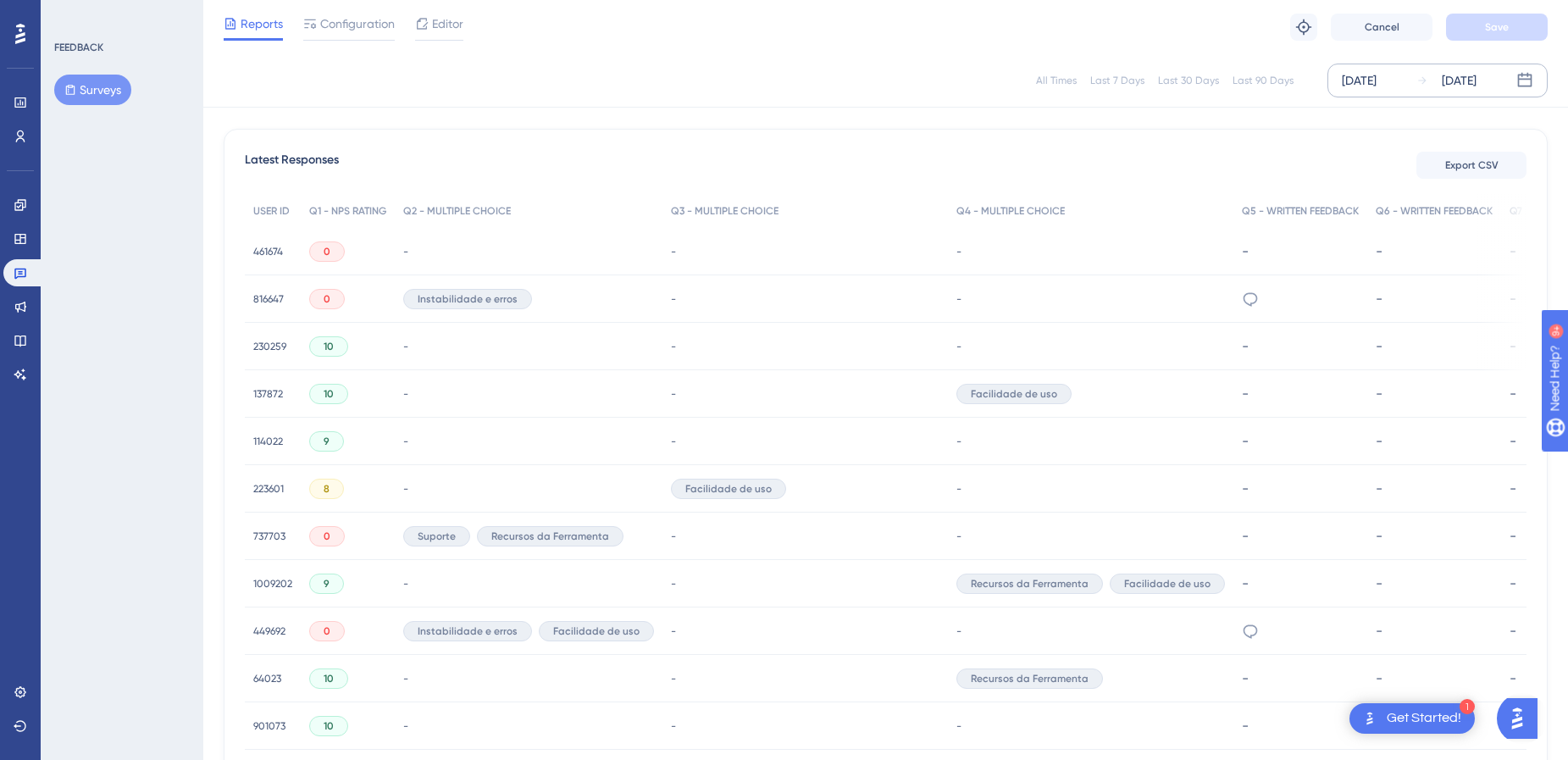
scroll to position [34, 0]
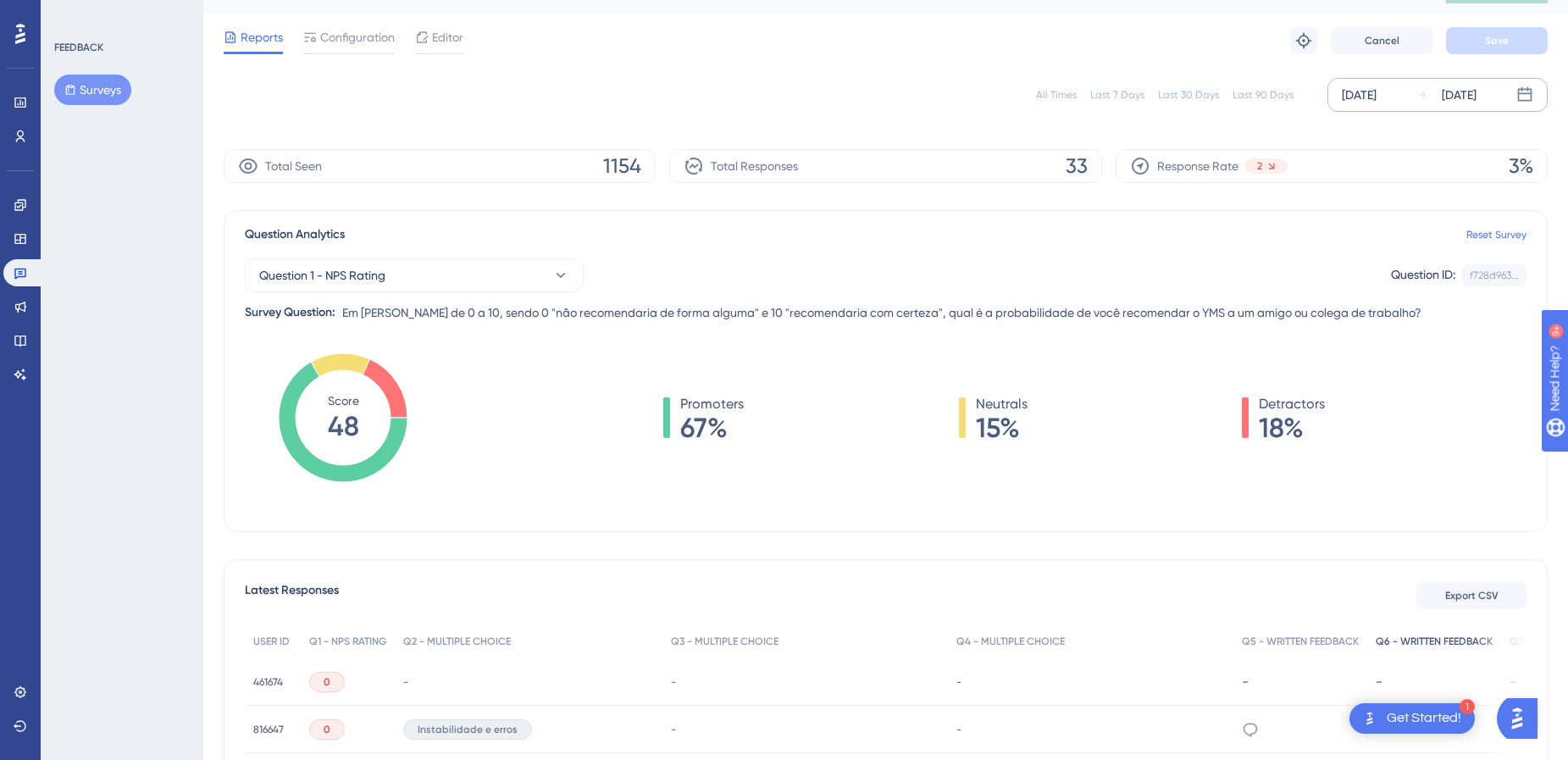
click at [1367, 644] on div "Q6 - WRITTEN FEEDBACK" at bounding box center [1434, 641] width 133 height 35
click at [1406, 634] on div "Q6 - WRITTEN FEEDBACK" at bounding box center [1434, 641] width 133 height 35
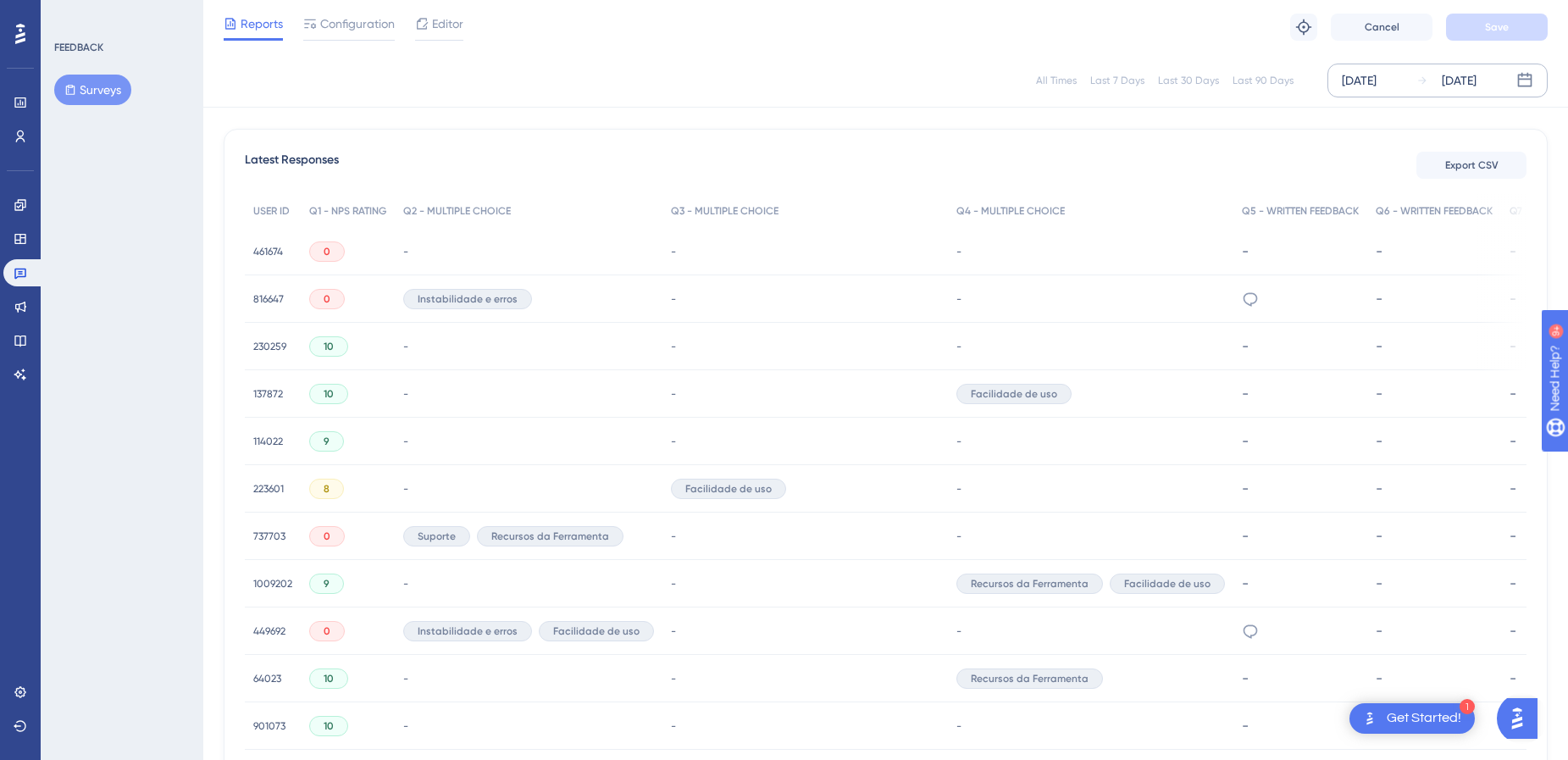
click at [1509, 585] on div "-" at bounding box center [1566, 582] width 115 height 16
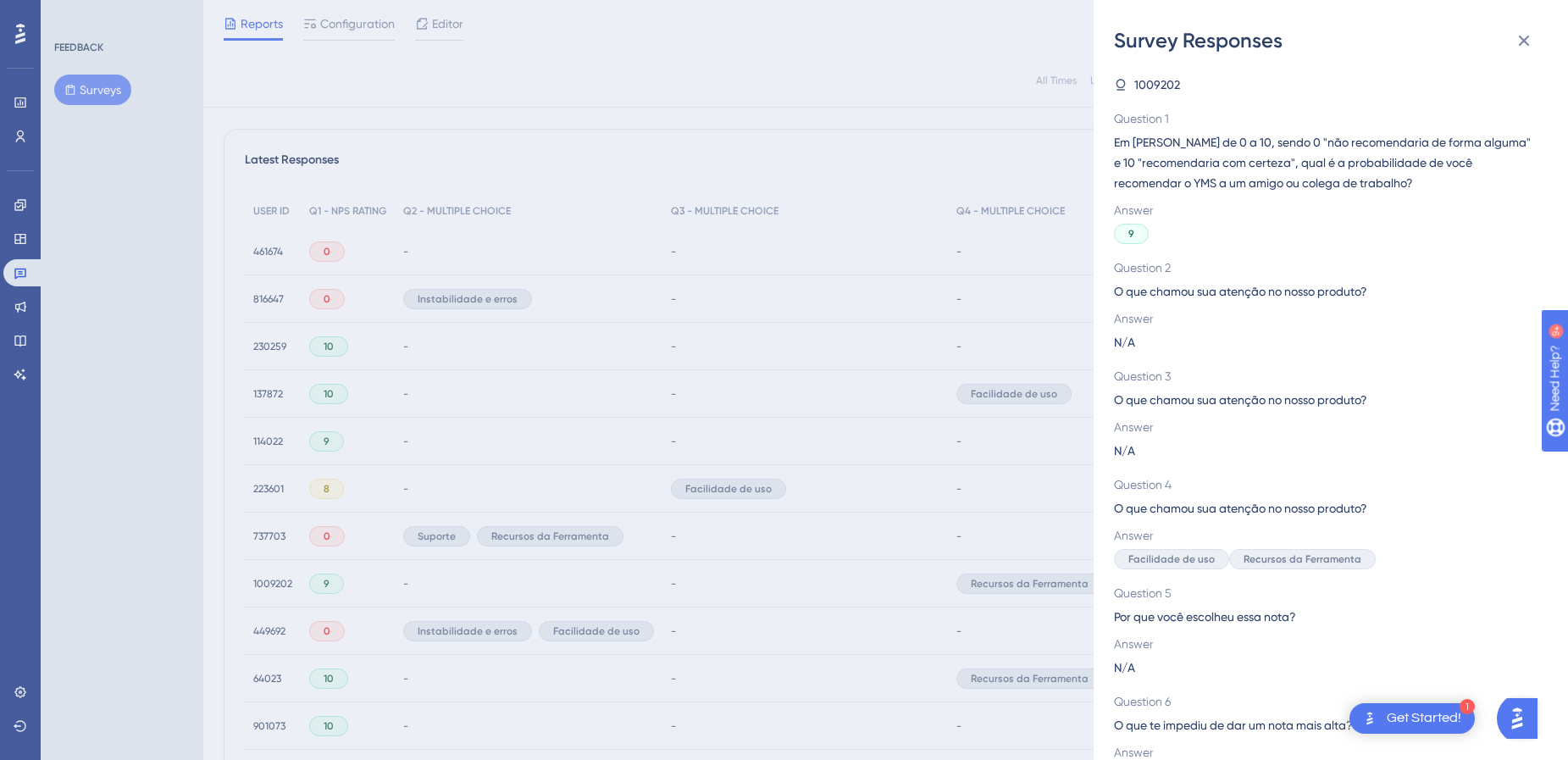
click at [806, 462] on div "Survey Responses 1009202 Question 1 Em [PERSON_NAME] de 0 a 10, sendo 0 "não re…" at bounding box center [784, 380] width 1568 height 760
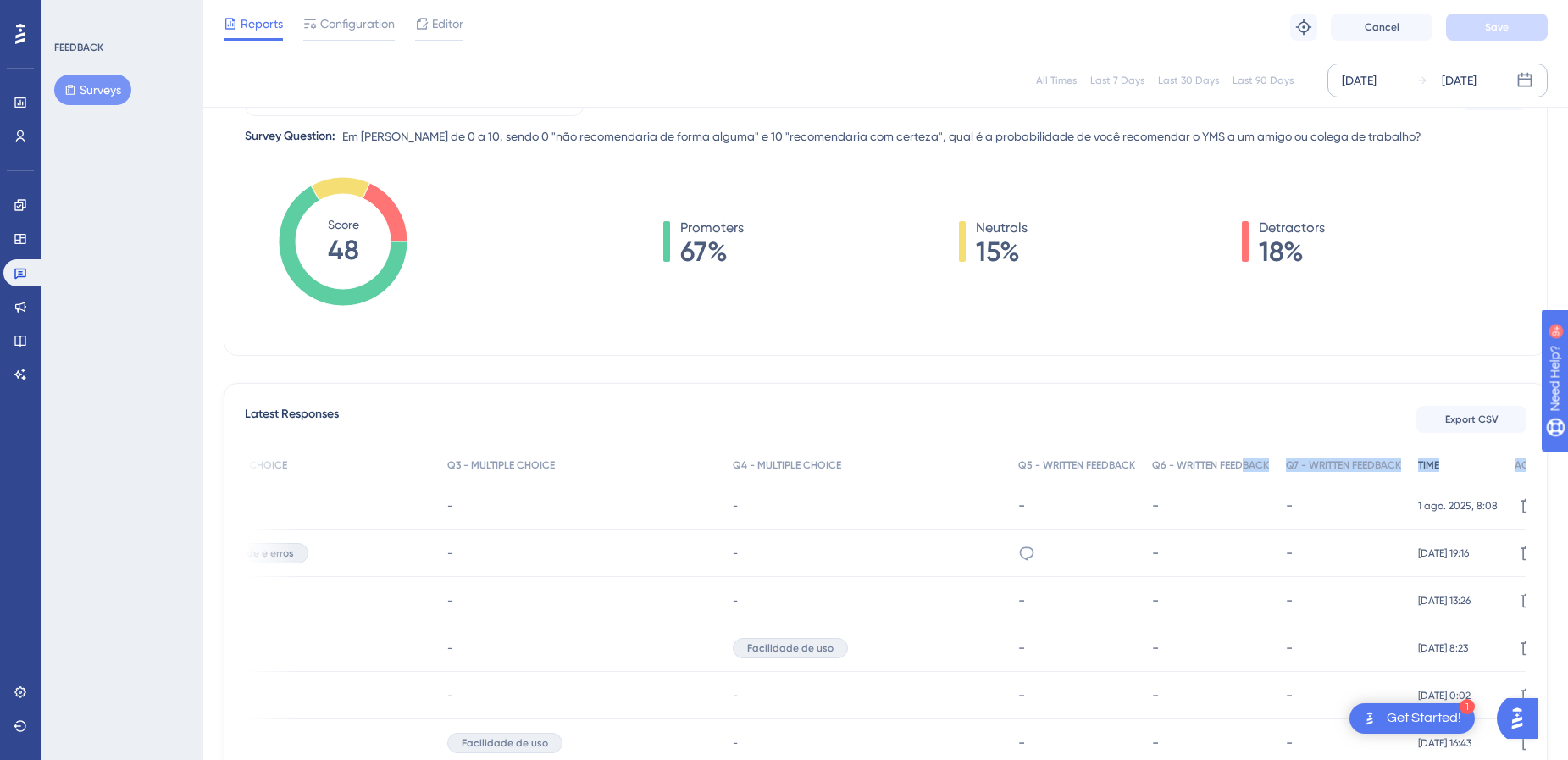
scroll to position [0, 242]
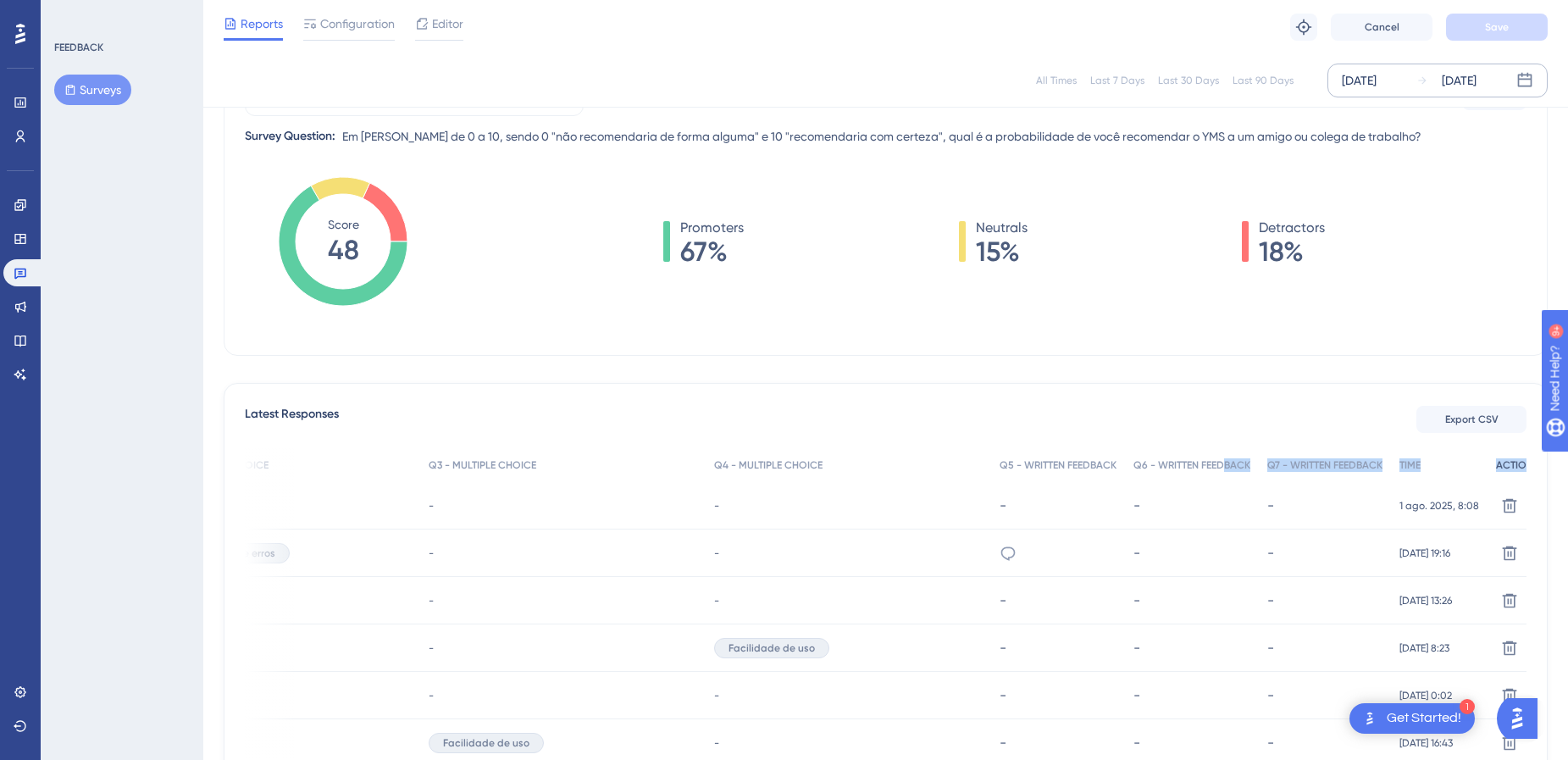
drag, startPoint x: 1492, startPoint y: 469, endPoint x: 1502, endPoint y: 474, distance: 11.2
click at [1311, 514] on div "-" at bounding box center [1325, 506] width 133 height 48
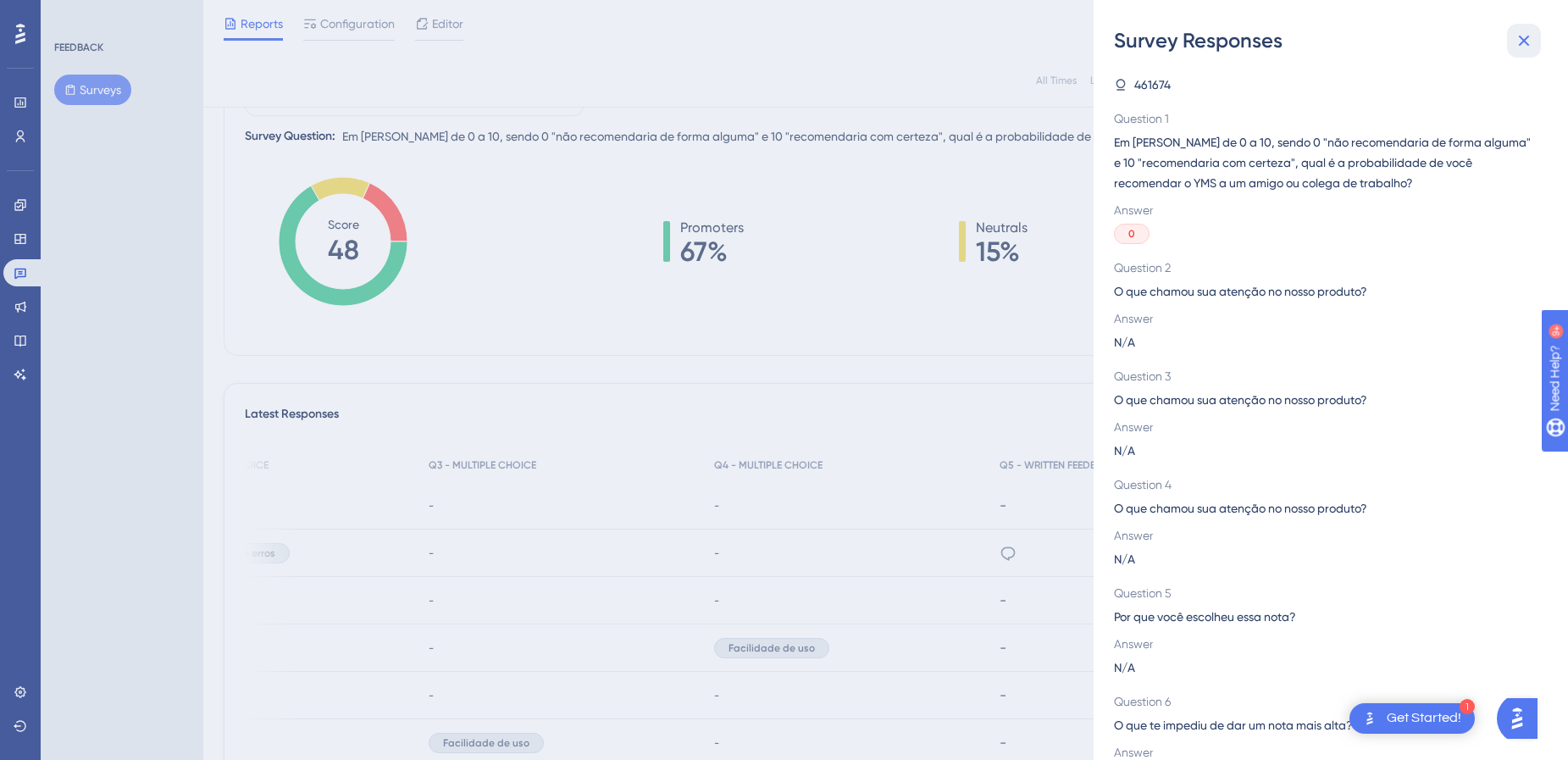
click at [1519, 40] on icon at bounding box center [1524, 40] width 20 height 20
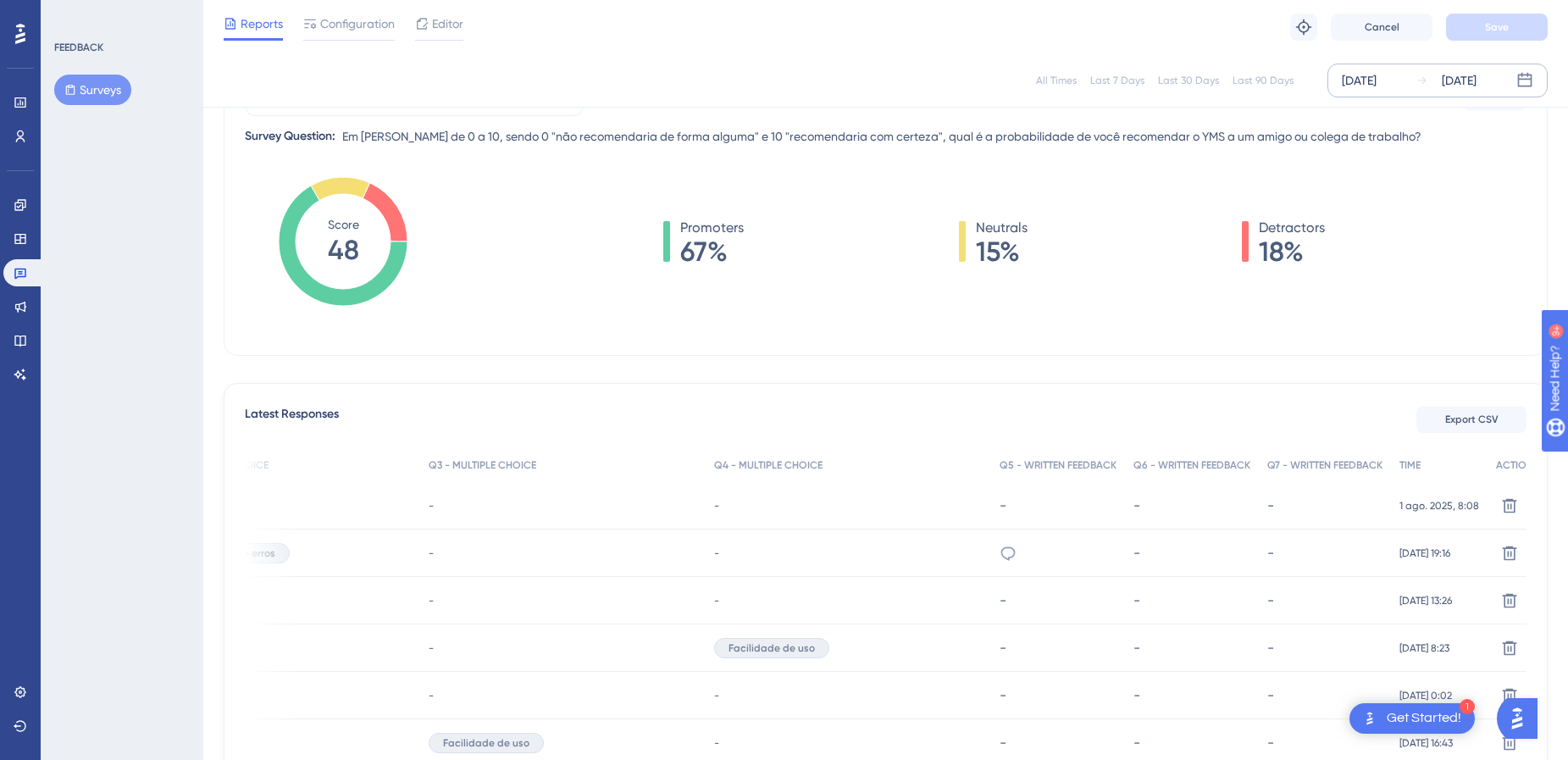
scroll to position [119, 0]
